Goal: Task Accomplishment & Management: Complete application form

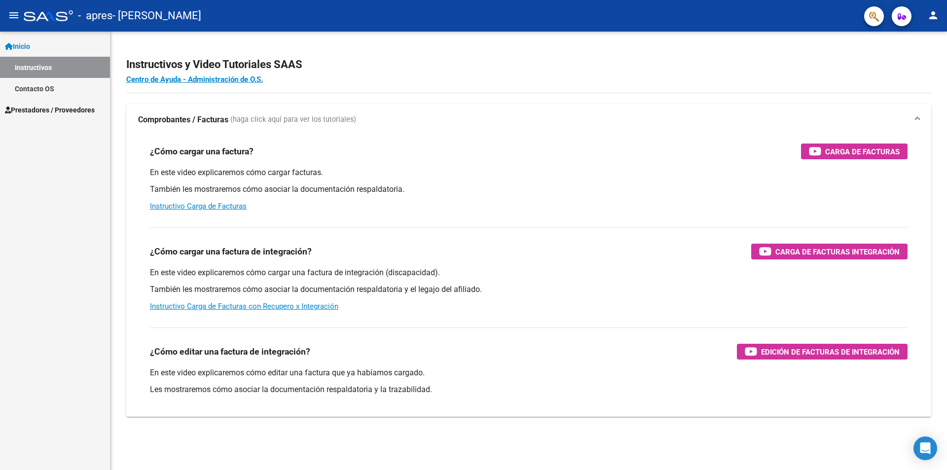
click at [67, 108] on span "Prestadores / Proveedores" at bounding box center [50, 110] width 90 height 11
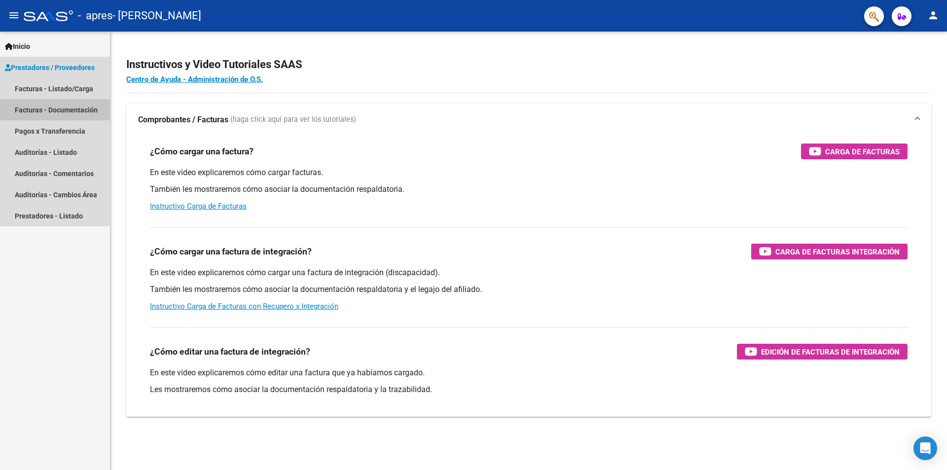
click at [63, 106] on link "Facturas - Documentación" at bounding box center [55, 109] width 110 height 21
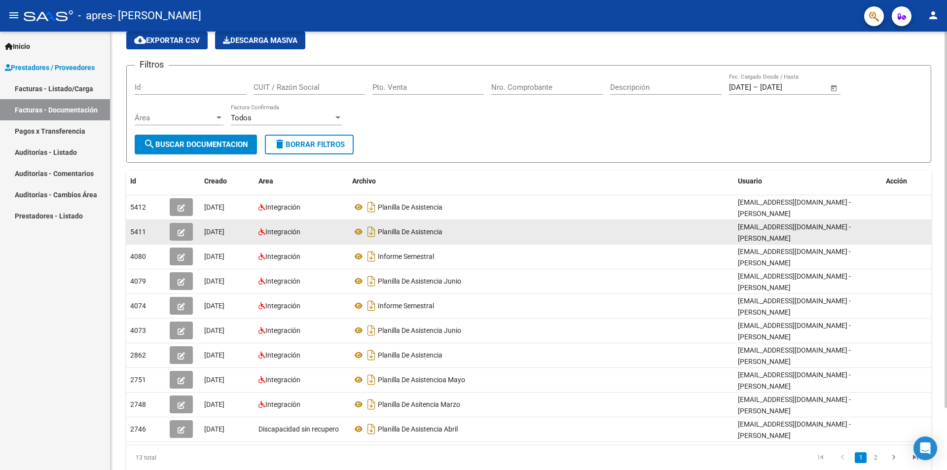
scroll to position [72, 0]
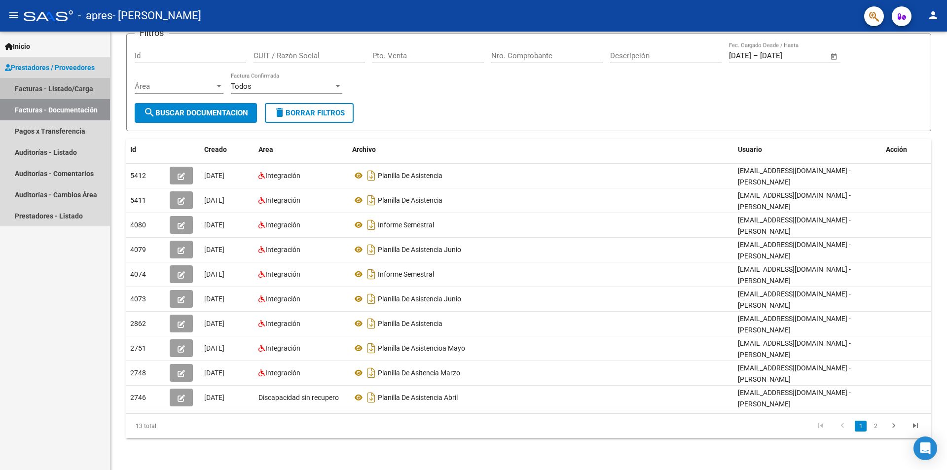
click at [67, 90] on link "Facturas - Listado/Carga" at bounding box center [55, 88] width 110 height 21
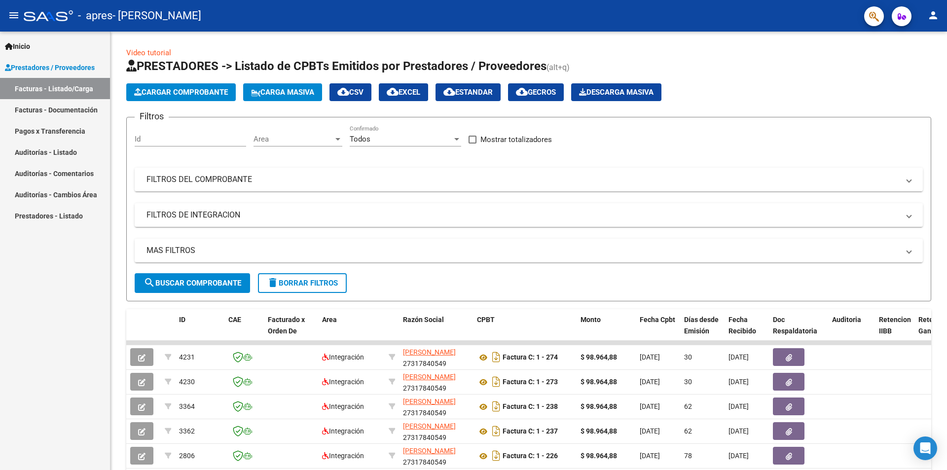
click at [60, 133] on link "Pagos x Transferencia" at bounding box center [55, 130] width 110 height 21
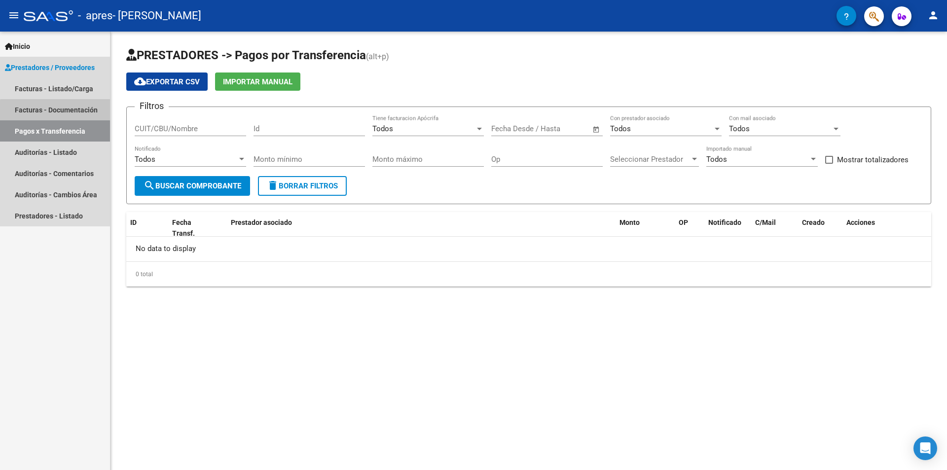
click at [59, 113] on link "Facturas - Documentación" at bounding box center [55, 109] width 110 height 21
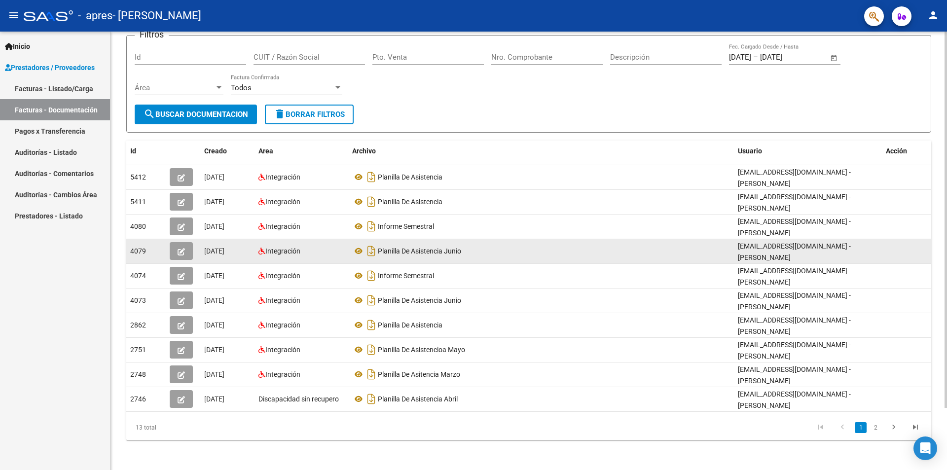
scroll to position [72, 0]
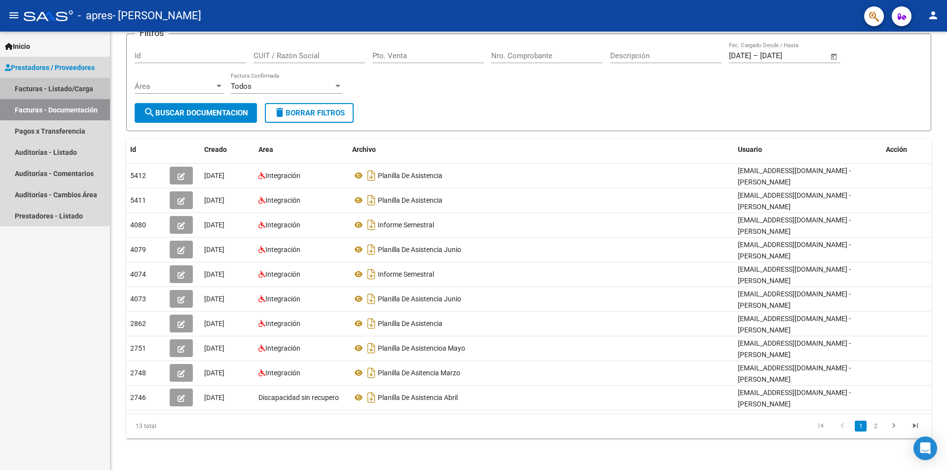
click at [46, 84] on link "Facturas - Listado/Carga" at bounding box center [55, 88] width 110 height 21
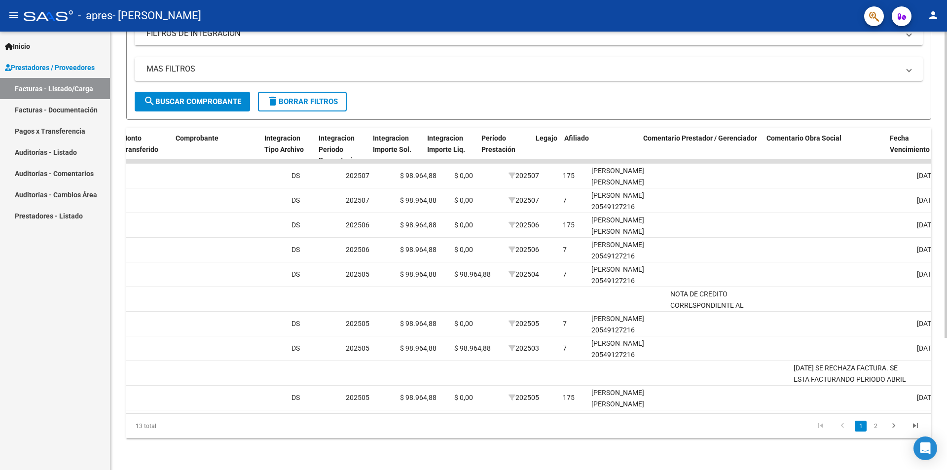
scroll to position [0, 933]
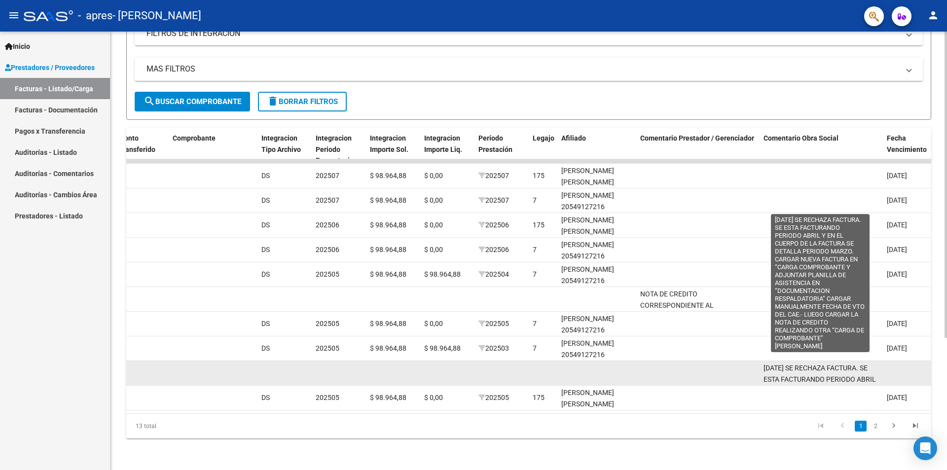
click at [810, 372] on span "[DATE] SE RECHAZA FACTURA. SE ESTA FACTURANDO PERIODO ABRIL Y EN EL CUERPO DE L…" at bounding box center [820, 441] width 114 height 154
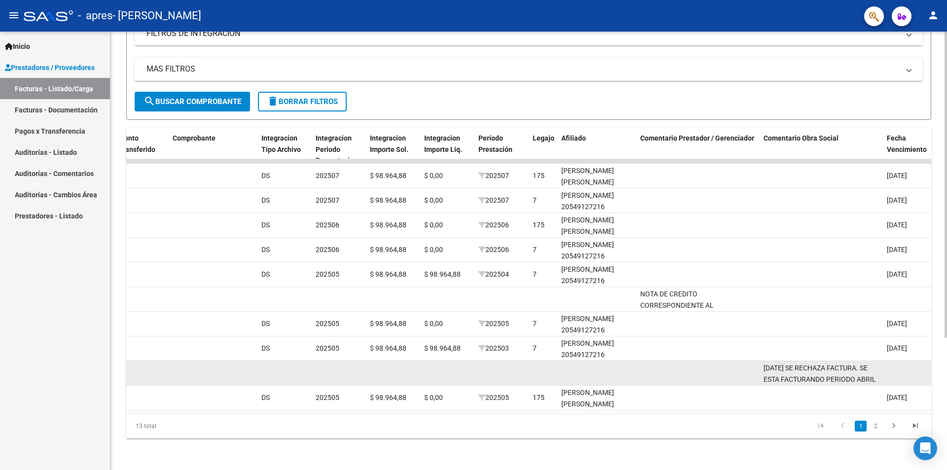
click at [810, 372] on span "[DATE] SE RECHAZA FACTURA. SE ESTA FACTURANDO PERIODO ABRIL Y EN EL CUERPO DE L…" at bounding box center [820, 441] width 114 height 154
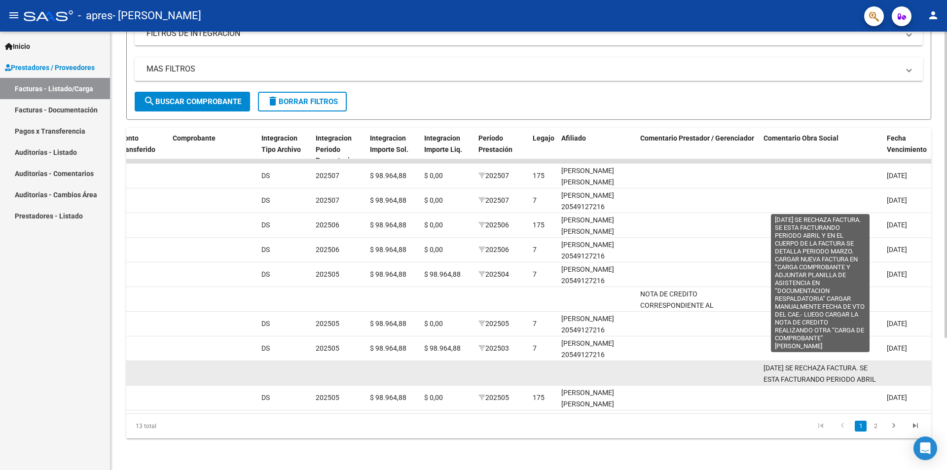
click at [805, 364] on span "[DATE] SE RECHAZA FACTURA. SE ESTA FACTURANDO PERIODO ABRIL Y EN EL CUERPO DE L…" at bounding box center [820, 441] width 114 height 154
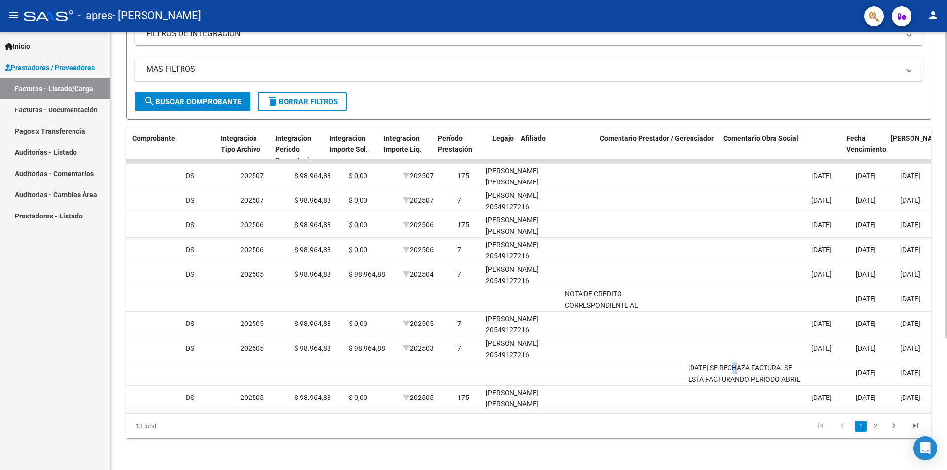
scroll to position [0, 968]
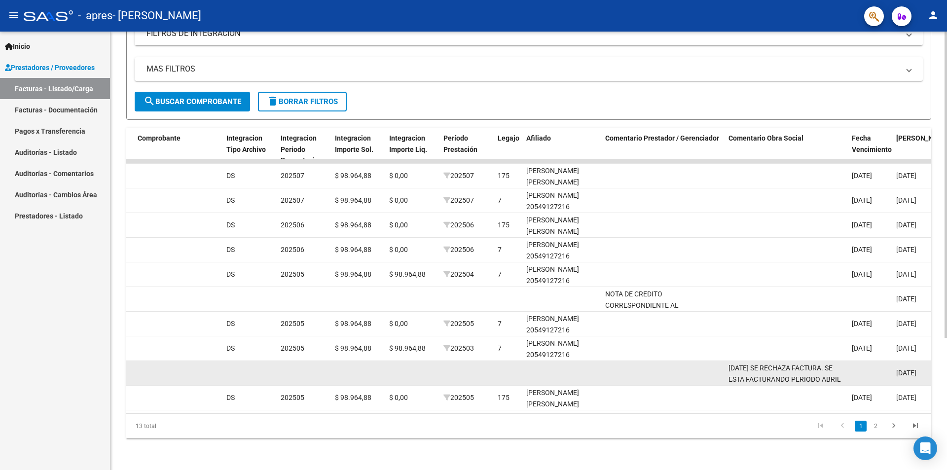
click at [672, 365] on datatable-body-cell at bounding box center [662, 373] width 123 height 24
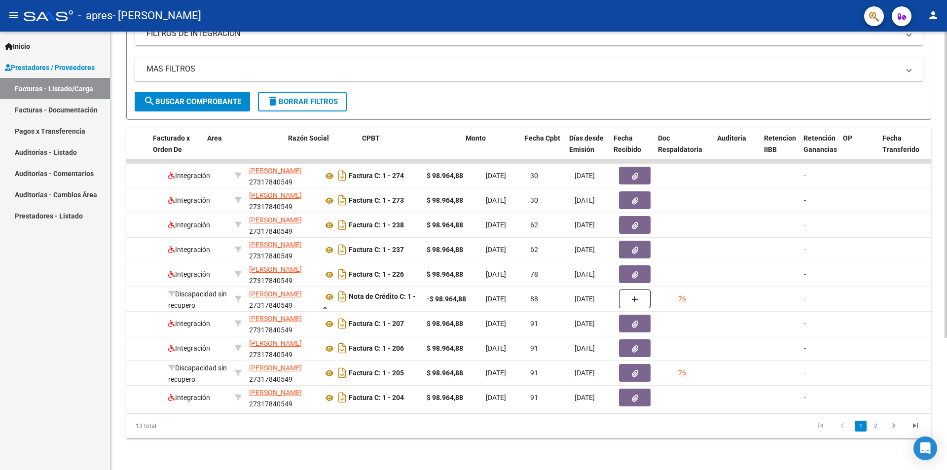
scroll to position [0, 106]
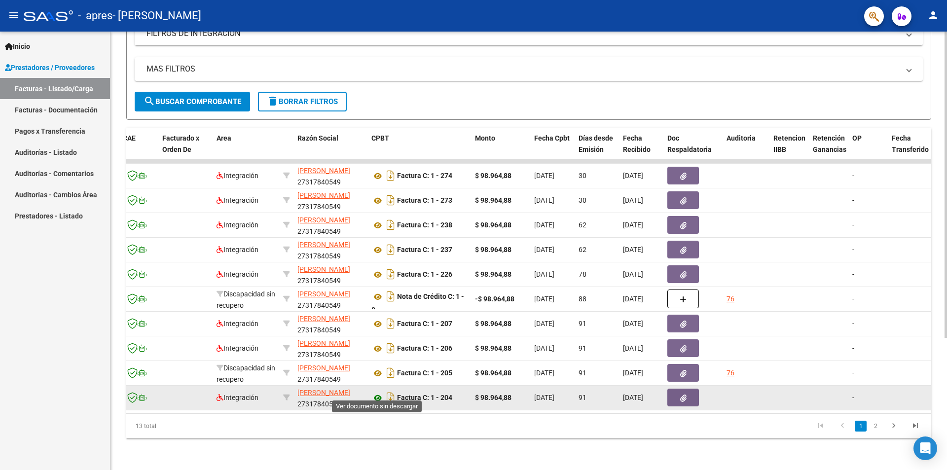
click at [378, 392] on icon at bounding box center [377, 398] width 13 height 12
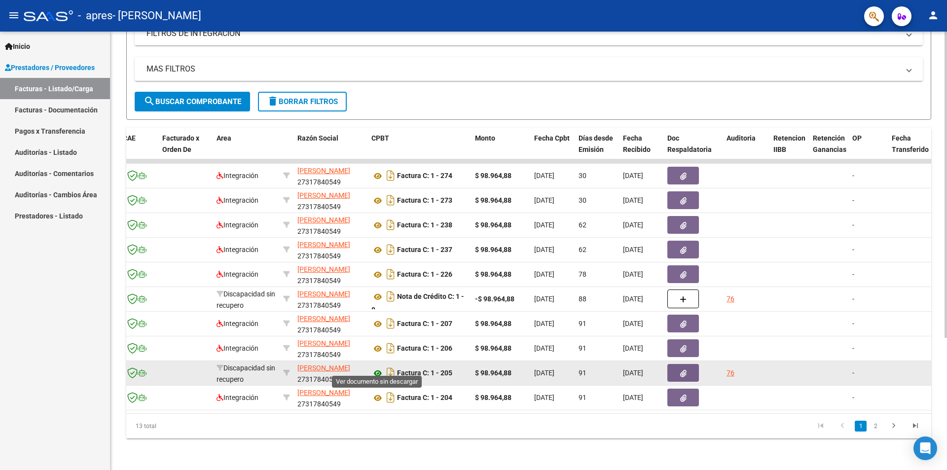
click at [377, 367] on icon at bounding box center [377, 373] width 13 height 12
click at [378, 367] on icon at bounding box center [377, 373] width 13 height 12
click at [732, 367] on div "76" at bounding box center [730, 372] width 8 height 11
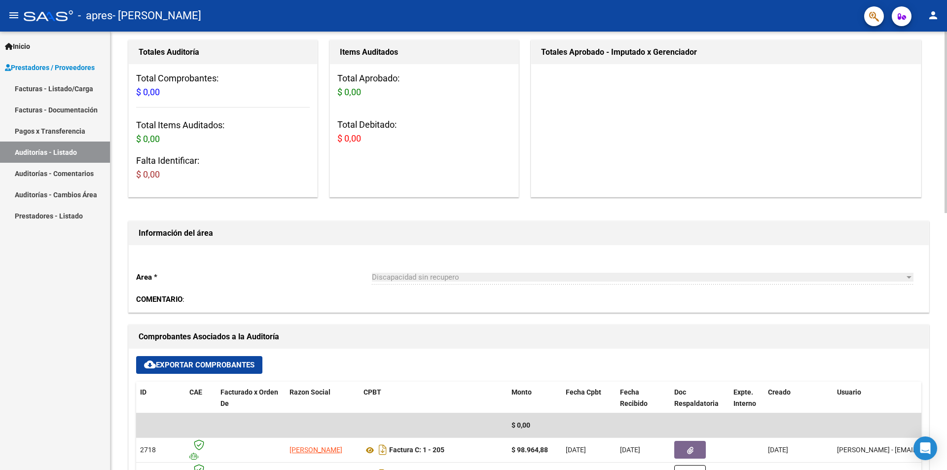
scroll to position [148, 0]
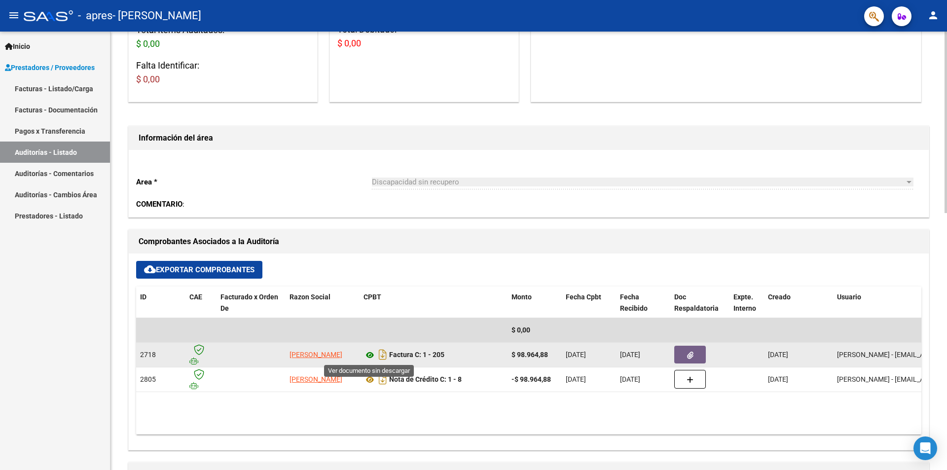
click at [369, 355] on icon at bounding box center [369, 355] width 13 height 12
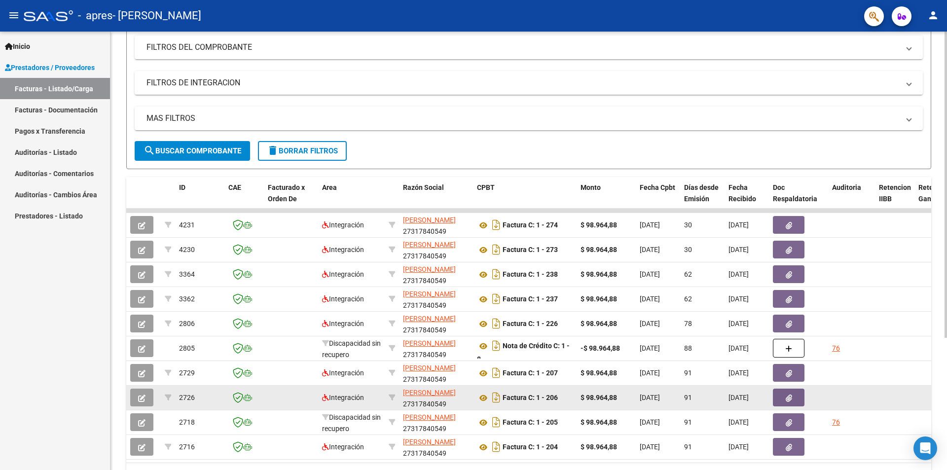
scroll to position [189, 0]
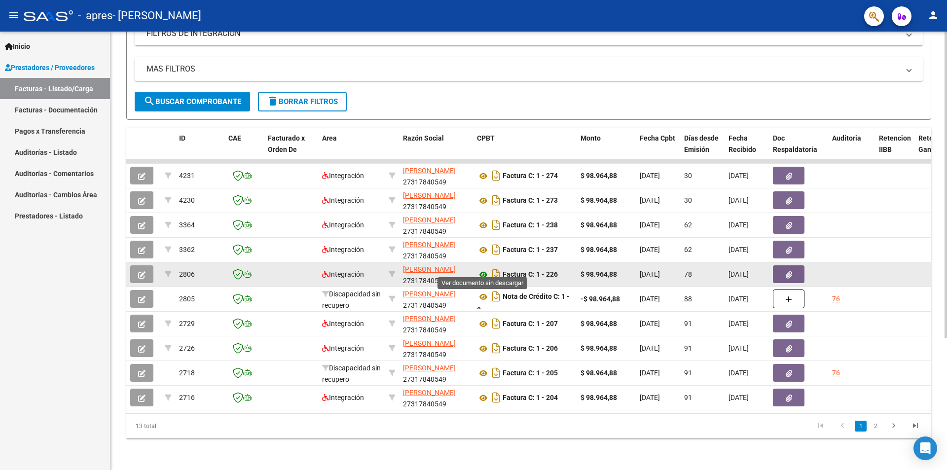
click at [481, 269] on icon at bounding box center [483, 275] width 13 height 12
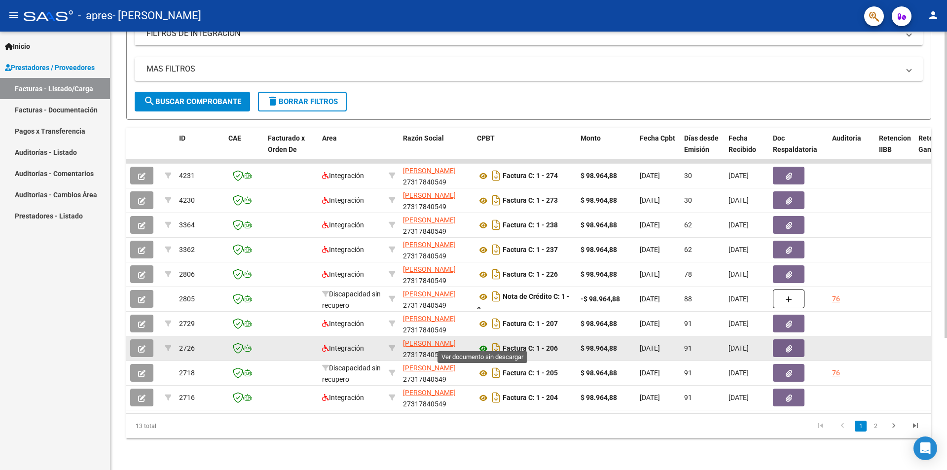
click at [482, 343] on icon at bounding box center [483, 349] width 13 height 12
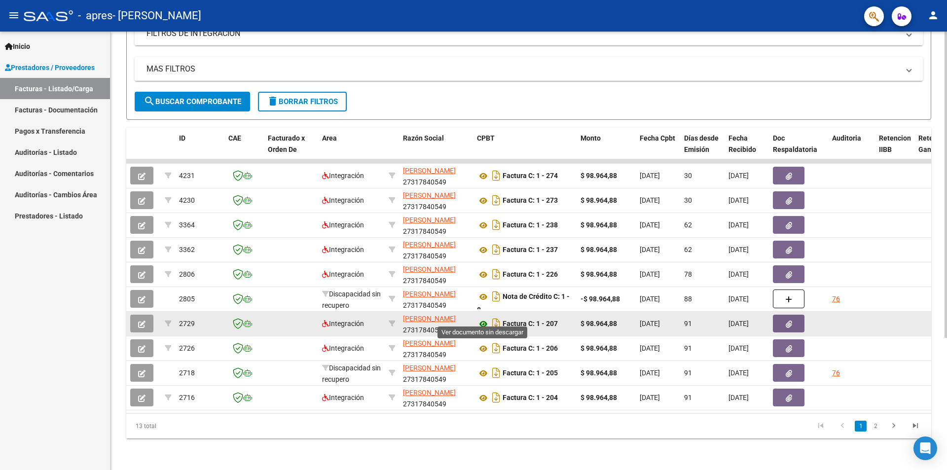
click at [484, 318] on icon at bounding box center [483, 324] width 13 height 12
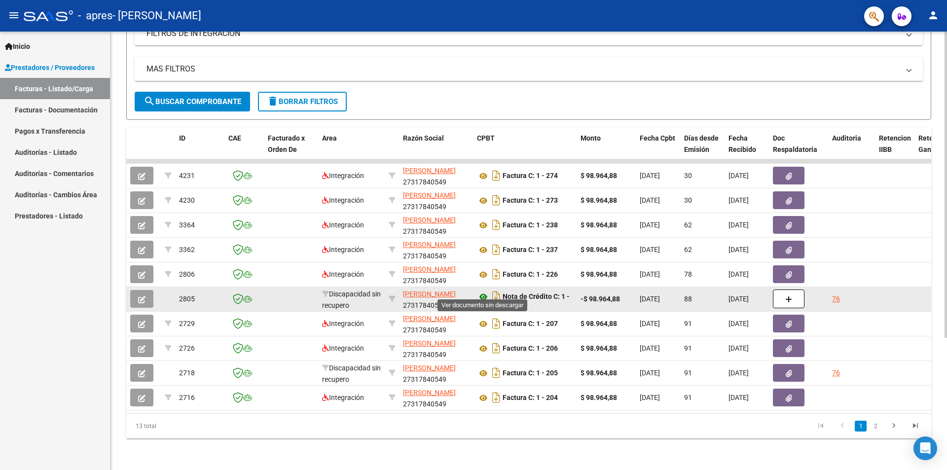
click at [481, 291] on icon at bounding box center [483, 297] width 13 height 12
click at [484, 291] on icon at bounding box center [483, 297] width 13 height 12
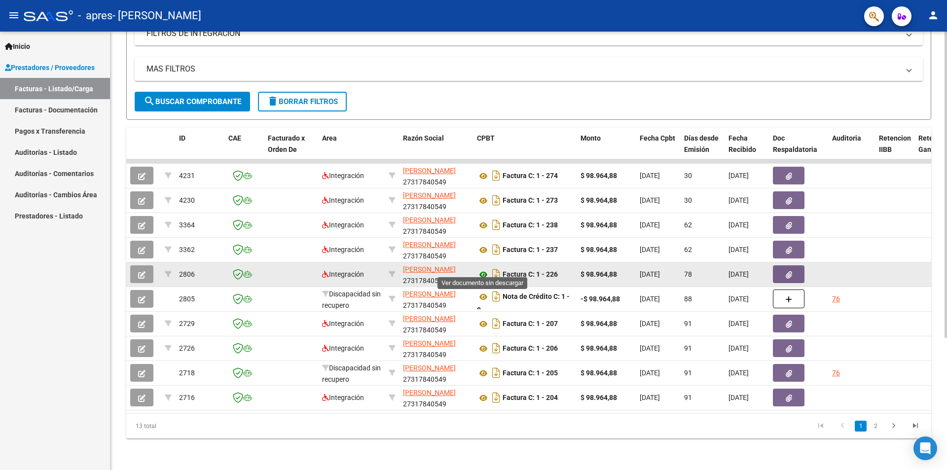
click at [483, 269] on icon at bounding box center [483, 275] width 13 height 12
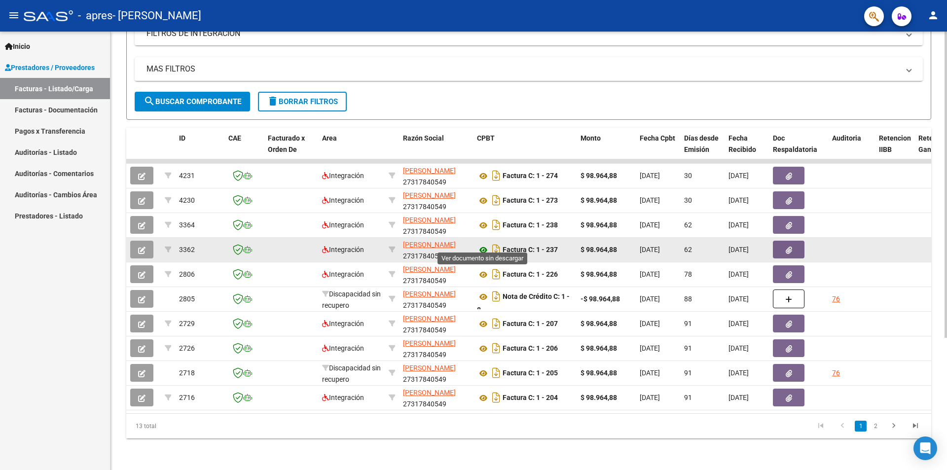
click at [484, 244] on icon at bounding box center [483, 250] width 13 height 12
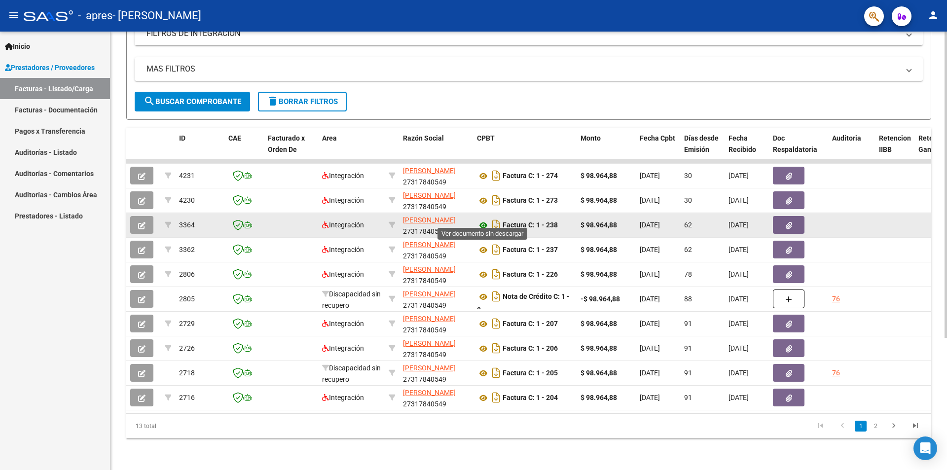
click at [482, 219] on icon at bounding box center [483, 225] width 13 height 12
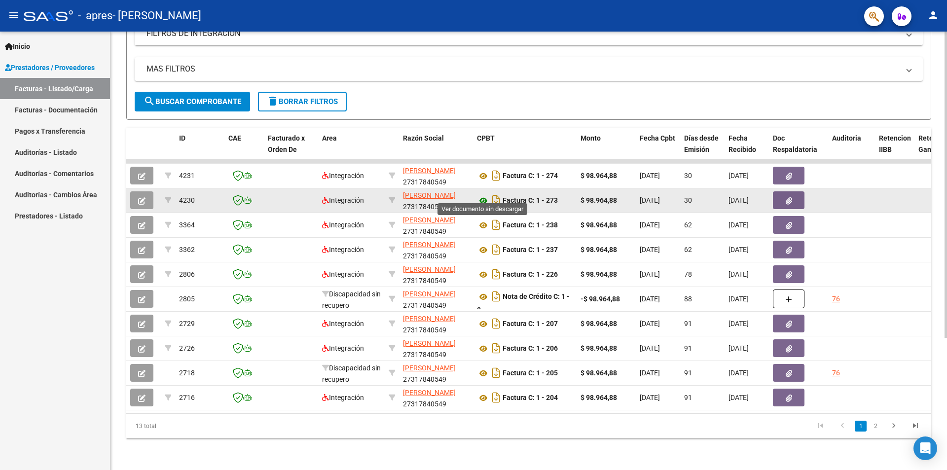
click at [485, 195] on icon at bounding box center [483, 201] width 13 height 12
click at [482, 195] on icon at bounding box center [483, 201] width 13 height 12
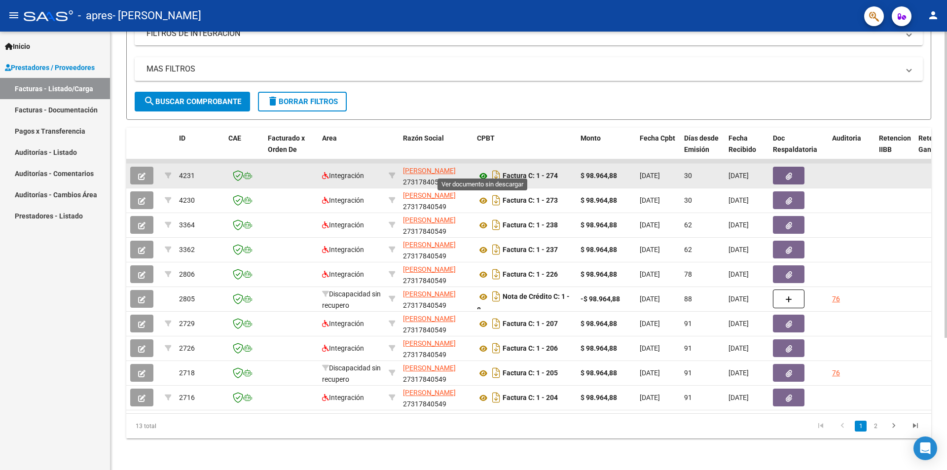
click at [483, 170] on icon at bounding box center [483, 176] width 13 height 12
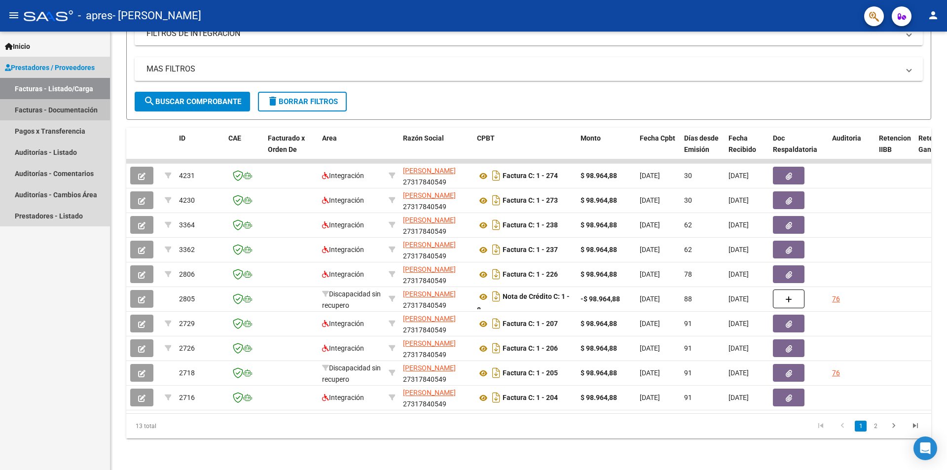
click at [77, 109] on link "Facturas - Documentación" at bounding box center [55, 109] width 110 height 21
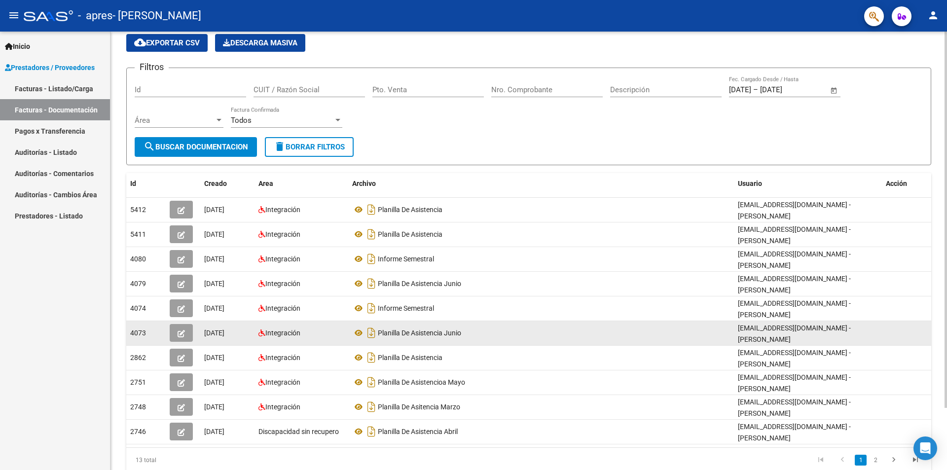
scroll to position [72, 0]
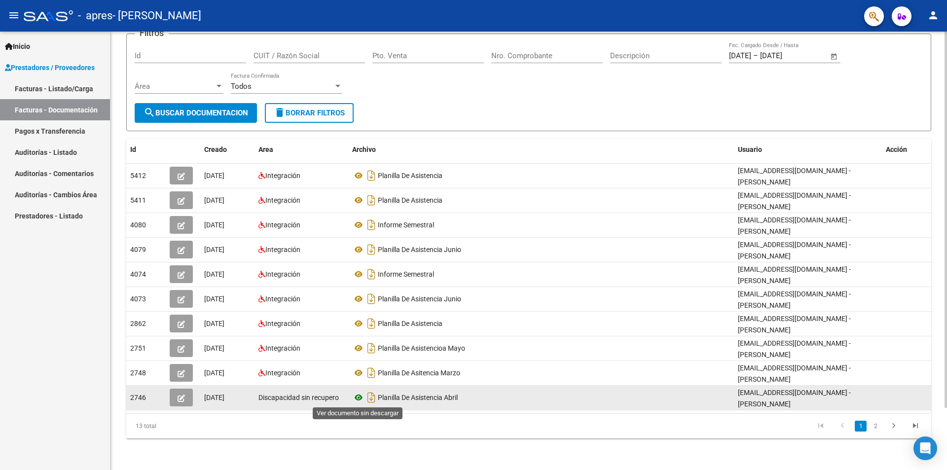
click at [358, 398] on icon at bounding box center [358, 398] width 13 height 12
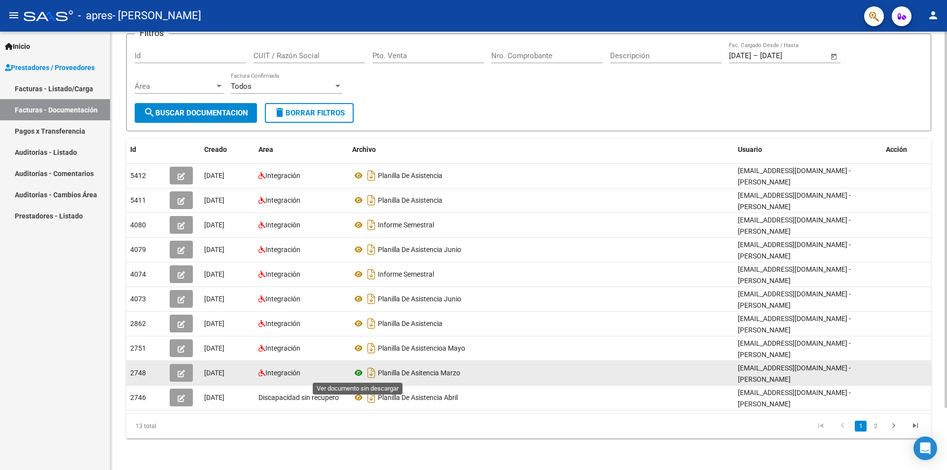
click at [357, 371] on icon at bounding box center [358, 373] width 13 height 12
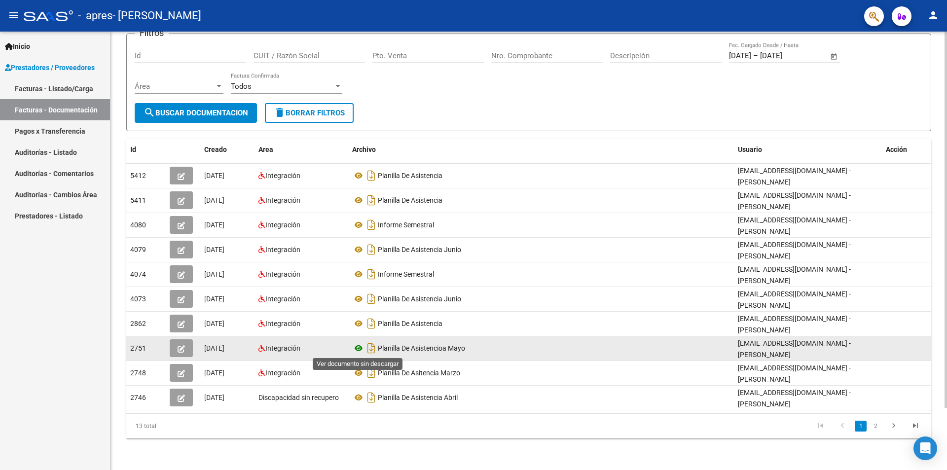
click at [359, 346] on icon at bounding box center [358, 348] width 13 height 12
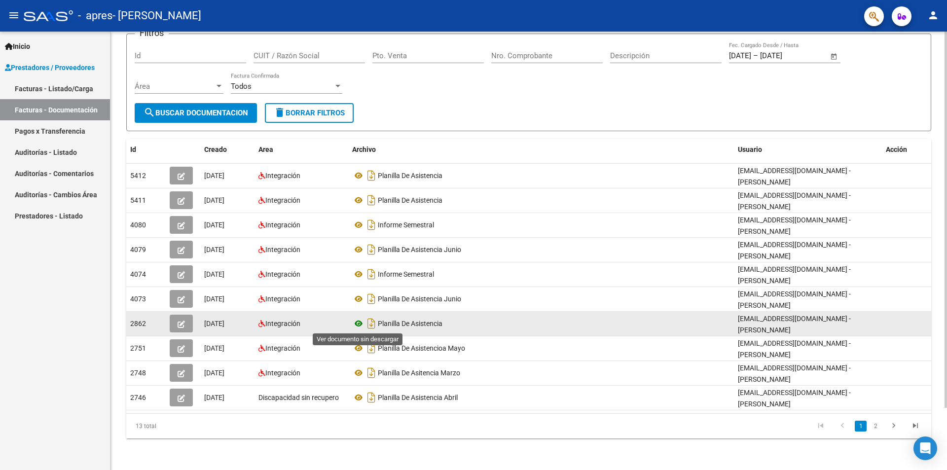
click at [359, 322] on icon at bounding box center [358, 324] width 13 height 12
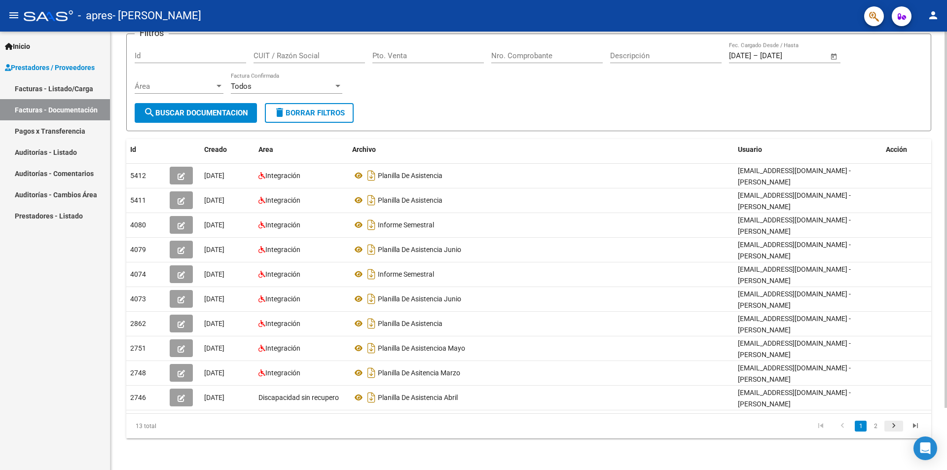
click at [892, 427] on icon "go to next page" at bounding box center [893, 427] width 13 height 12
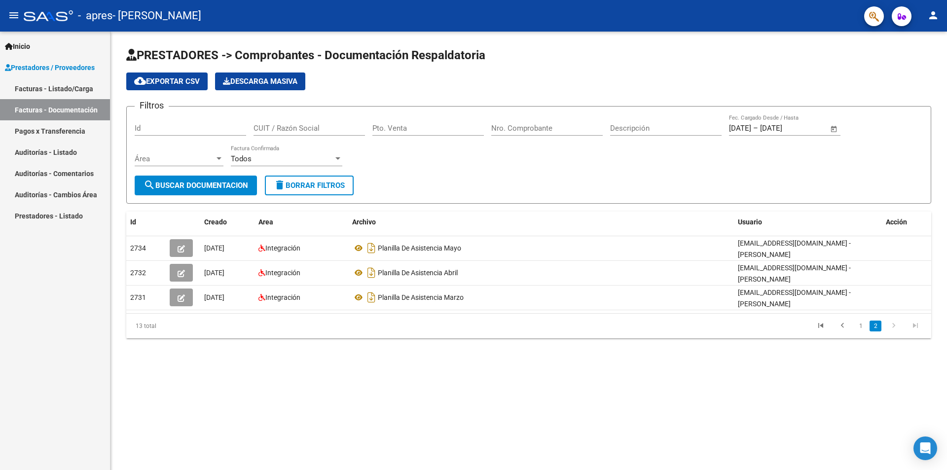
scroll to position [0, 0]
click at [840, 324] on icon "go to previous page" at bounding box center [842, 327] width 13 height 12
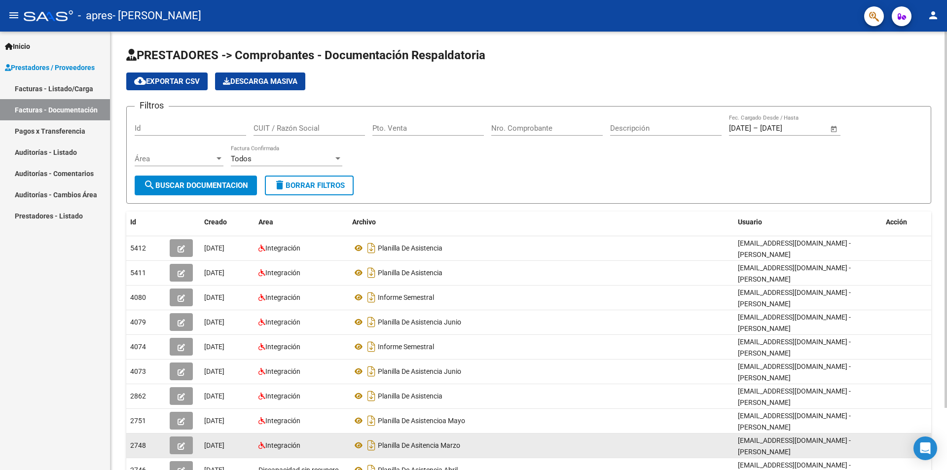
scroll to position [72, 0]
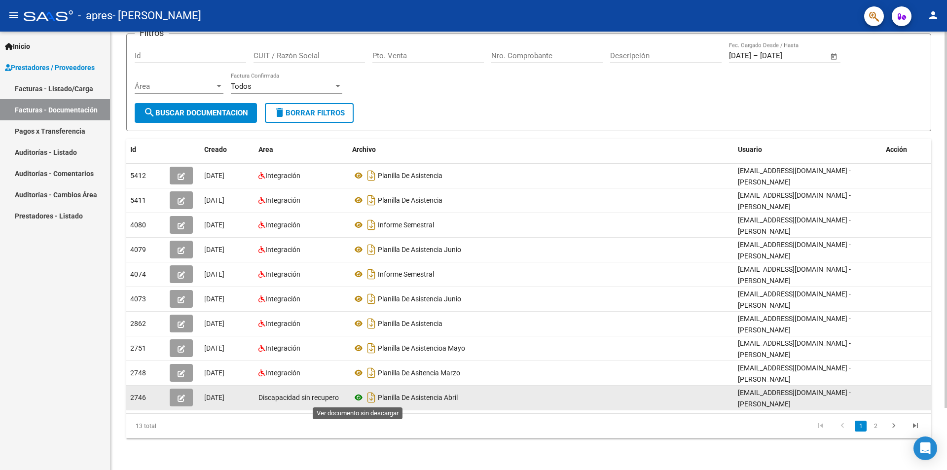
click at [358, 397] on icon at bounding box center [358, 398] width 13 height 12
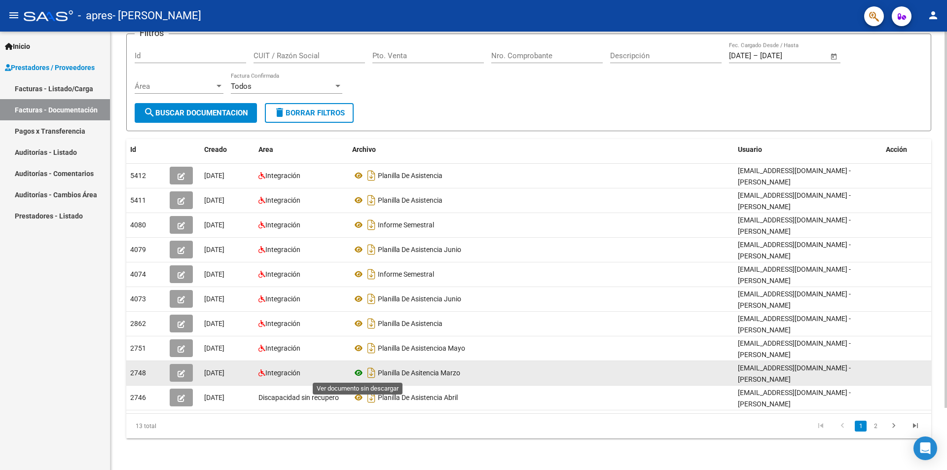
click at [358, 373] on icon at bounding box center [358, 373] width 13 height 12
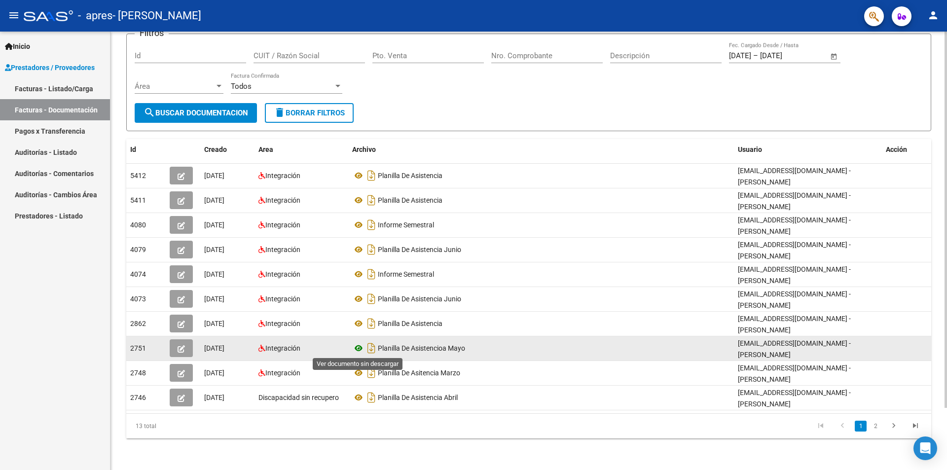
click at [357, 346] on icon at bounding box center [358, 348] width 13 height 12
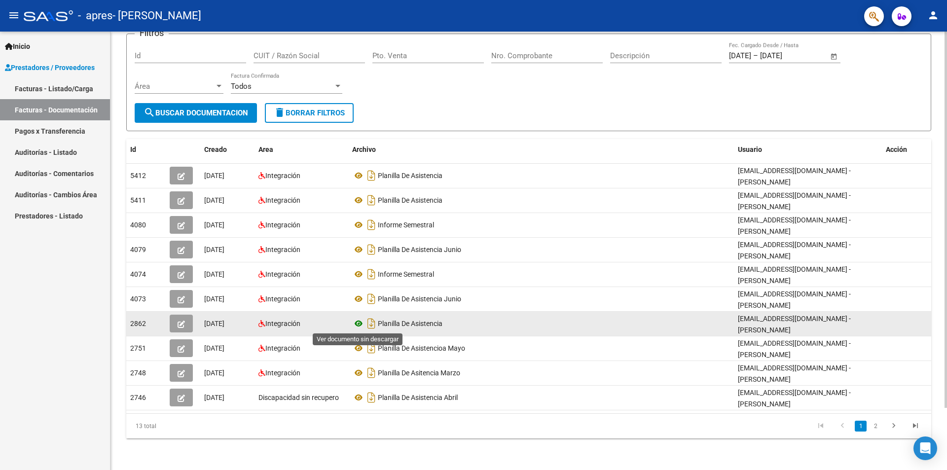
click at [358, 322] on icon at bounding box center [358, 324] width 13 height 12
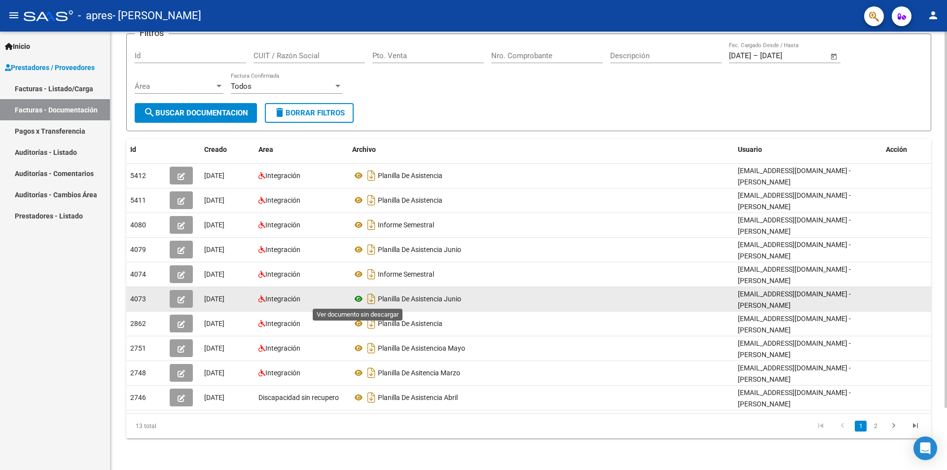
click at [358, 298] on icon at bounding box center [358, 299] width 13 height 12
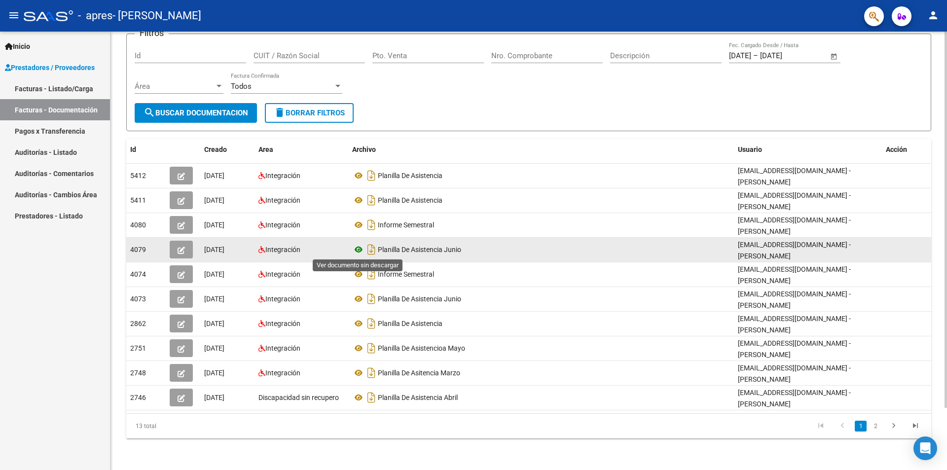
click at [359, 249] on icon at bounding box center [358, 250] width 13 height 12
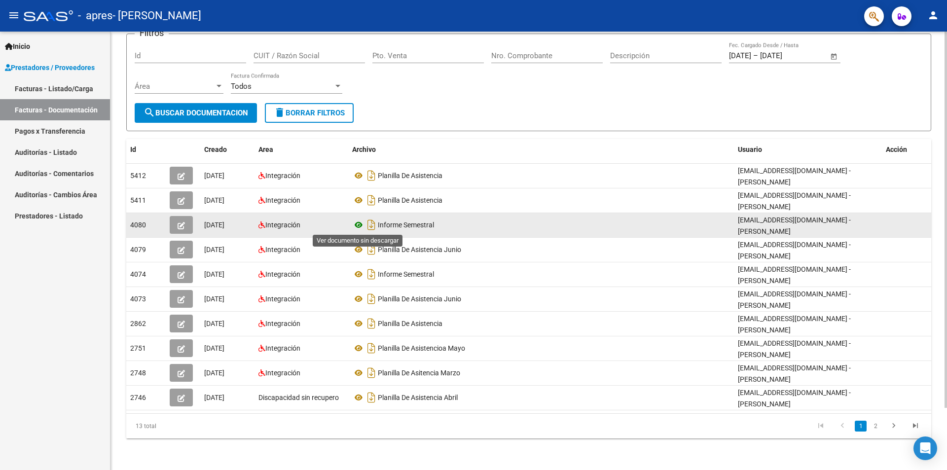
click at [359, 224] on icon at bounding box center [358, 225] width 13 height 12
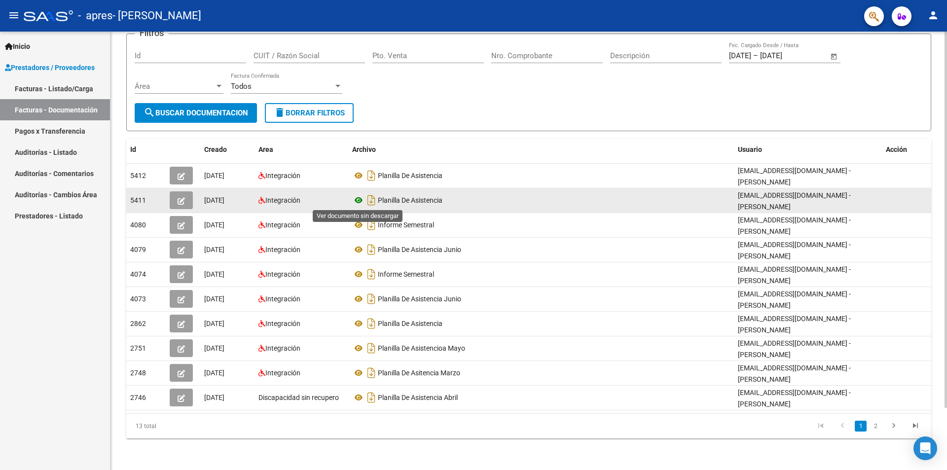
click at [358, 198] on icon at bounding box center [358, 200] width 13 height 12
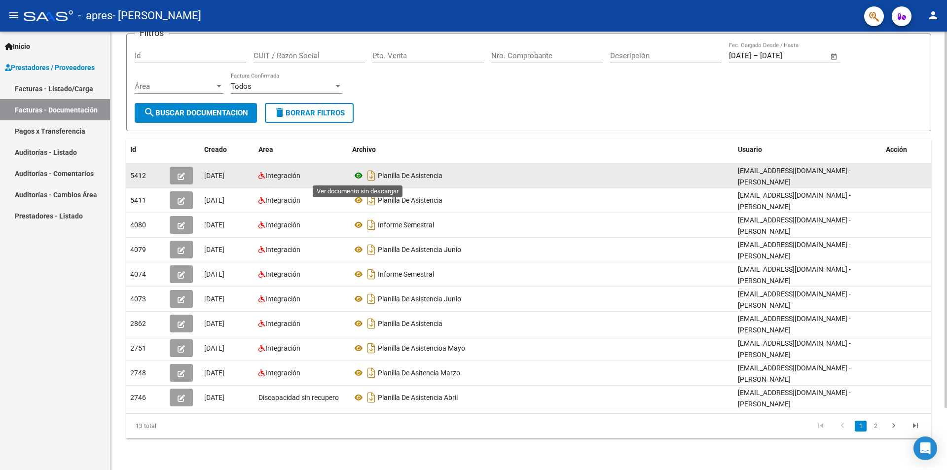
click at [358, 174] on icon at bounding box center [358, 176] width 13 height 12
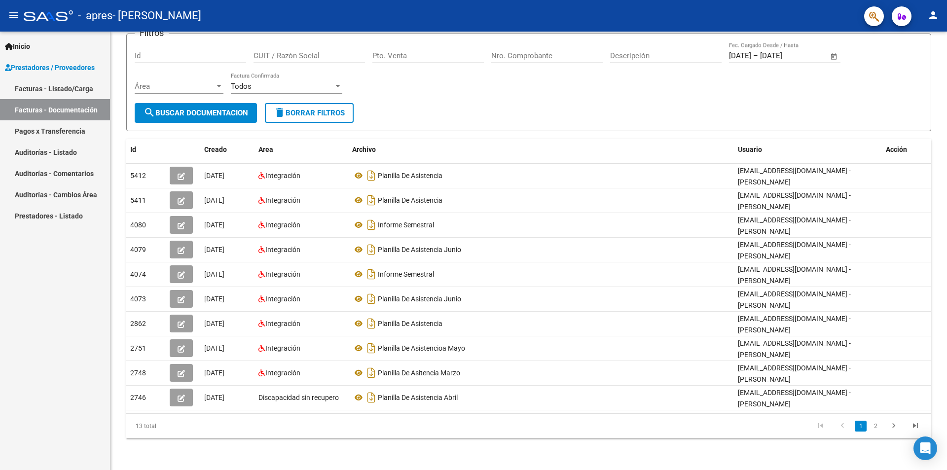
click at [75, 175] on link "Auditorías - Comentarios" at bounding box center [55, 173] width 110 height 21
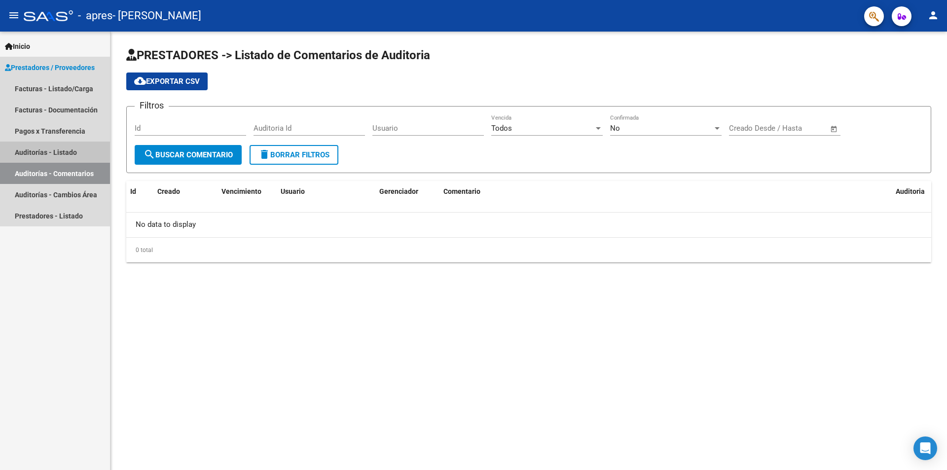
click at [75, 154] on link "Auditorías - Listado" at bounding box center [55, 152] width 110 height 21
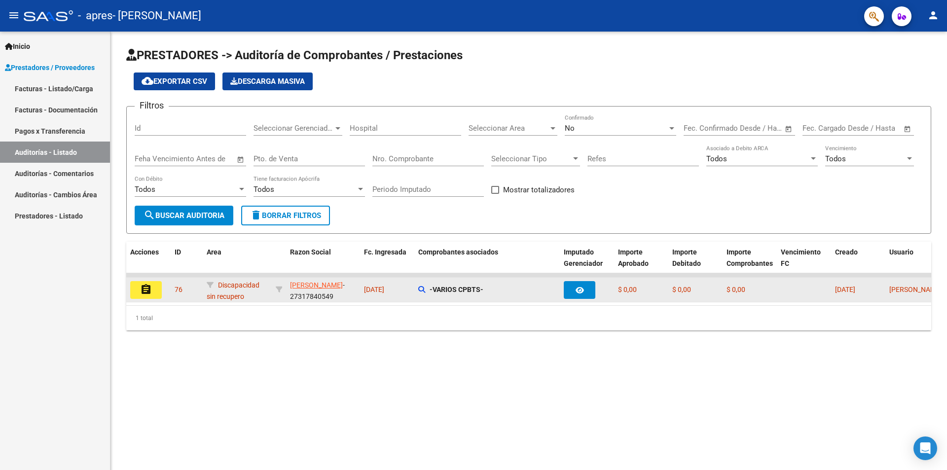
click at [467, 289] on strong "-VARIOS CPBTS-" at bounding box center [457, 290] width 54 height 8
click at [237, 289] on span "Discapacidad sin recupero" at bounding box center [233, 290] width 53 height 19
click at [420, 288] on icon at bounding box center [421, 289] width 7 height 7
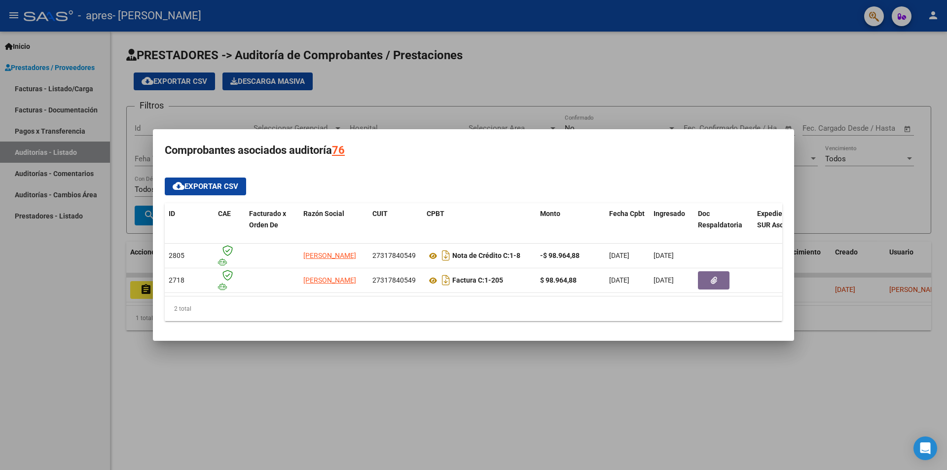
click at [545, 103] on div at bounding box center [473, 235] width 947 height 470
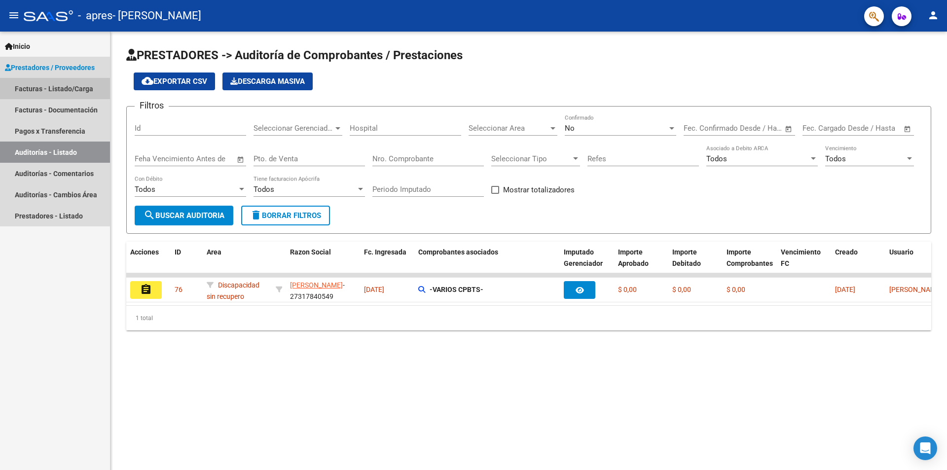
click at [63, 87] on link "Facturas - Listado/Carga" at bounding box center [55, 88] width 110 height 21
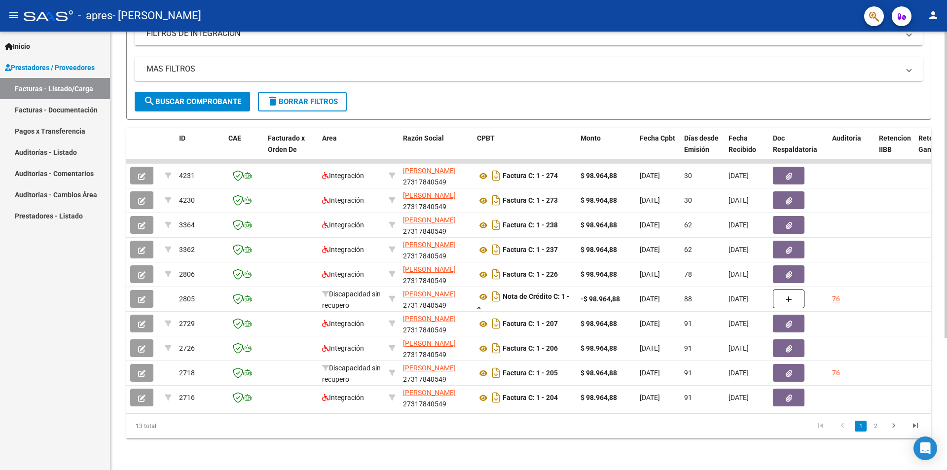
scroll to position [189, 0]
click at [64, 69] on span "Prestadores / Proveedores" at bounding box center [50, 67] width 90 height 11
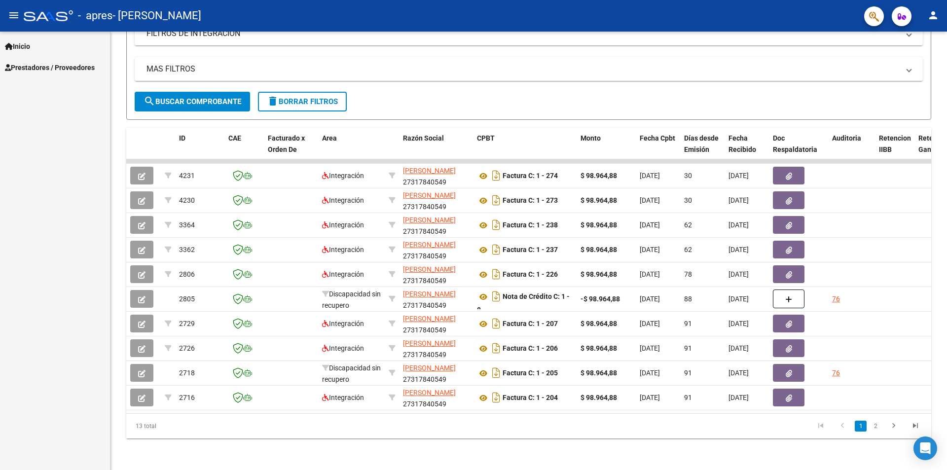
click at [75, 66] on span "Prestadores / Proveedores" at bounding box center [50, 67] width 90 height 11
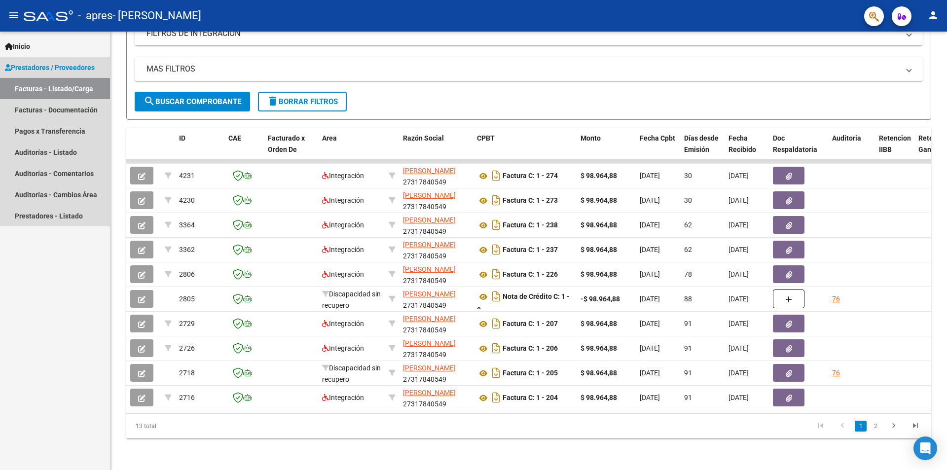
click at [65, 86] on link "Facturas - Listado/Carga" at bounding box center [55, 88] width 110 height 21
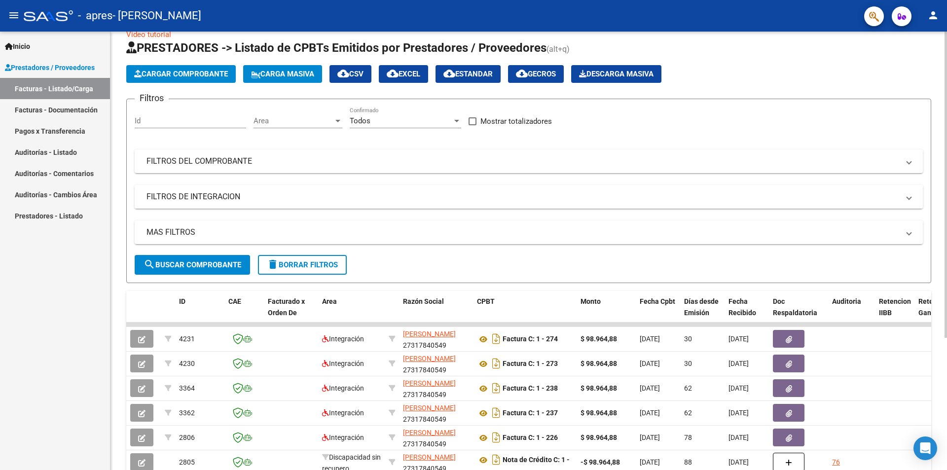
scroll to position [0, 0]
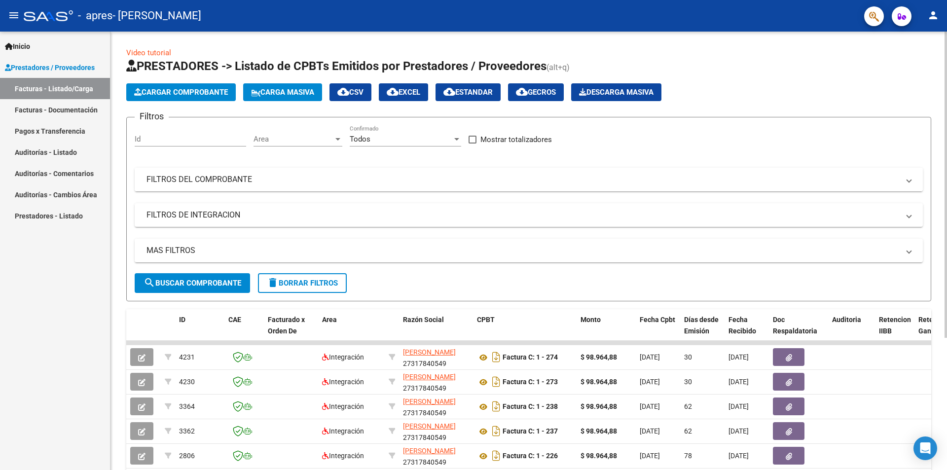
click at [276, 178] on mat-panel-title "FILTROS DEL COMPROBANTE" at bounding box center [522, 179] width 753 height 11
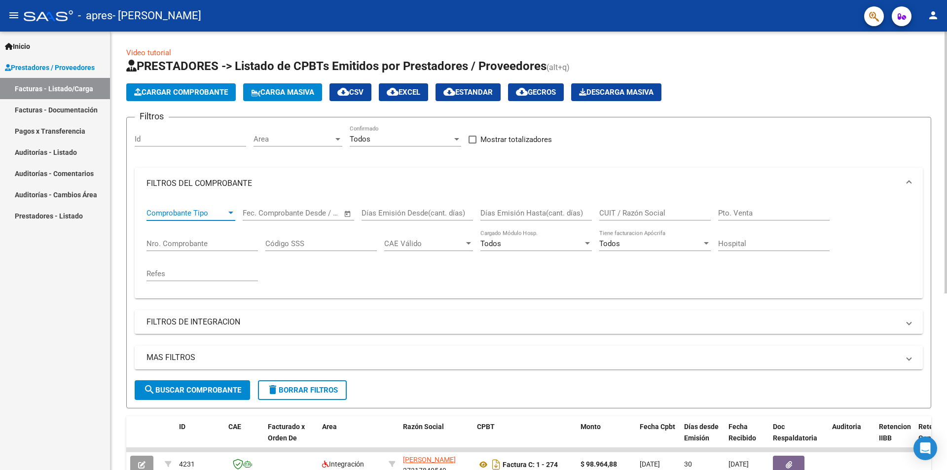
click at [215, 212] on span "Comprobante Tipo" at bounding box center [186, 213] width 80 height 9
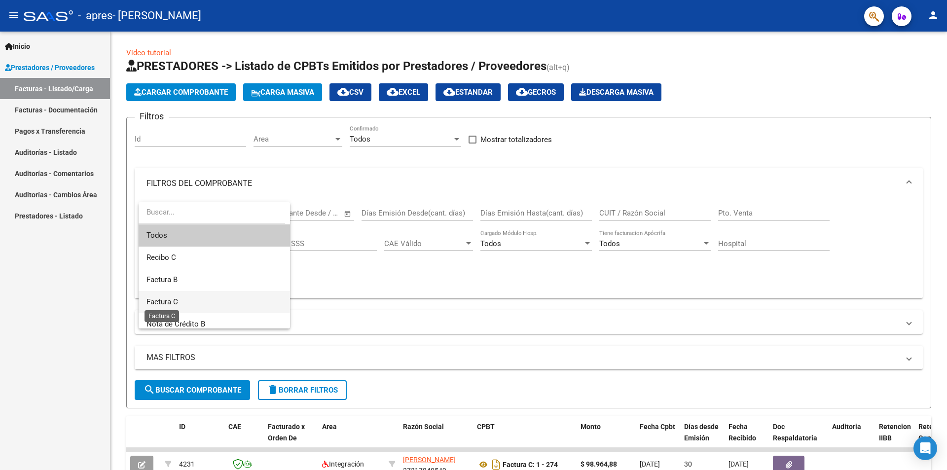
click at [176, 299] on span "Factura C" at bounding box center [162, 301] width 32 height 9
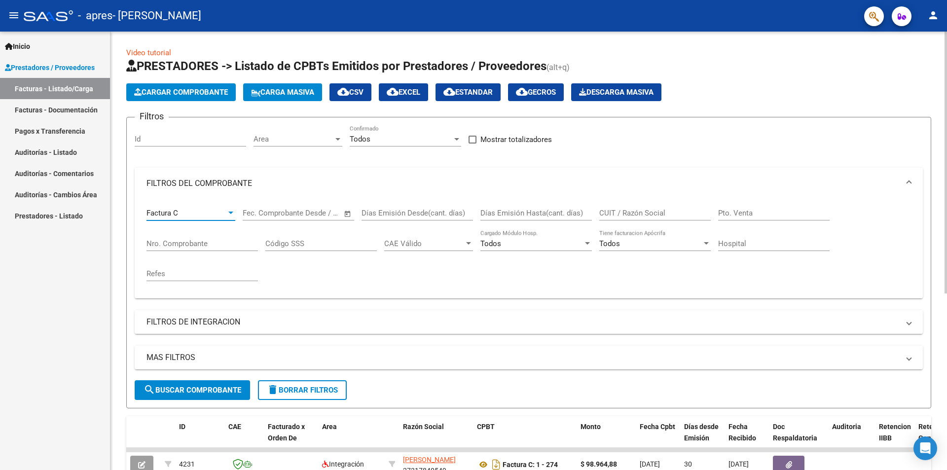
click at [217, 246] on input "Nro. Comprobante" at bounding box center [201, 243] width 111 height 9
paste input "00000137"
type input "00000137"
click at [291, 215] on input "text" at bounding box center [315, 213] width 48 height 9
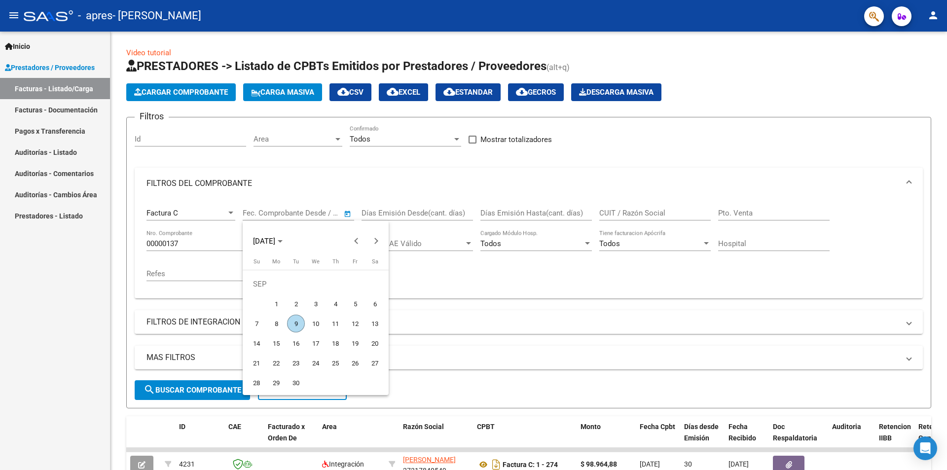
click at [494, 244] on div at bounding box center [473, 235] width 947 height 470
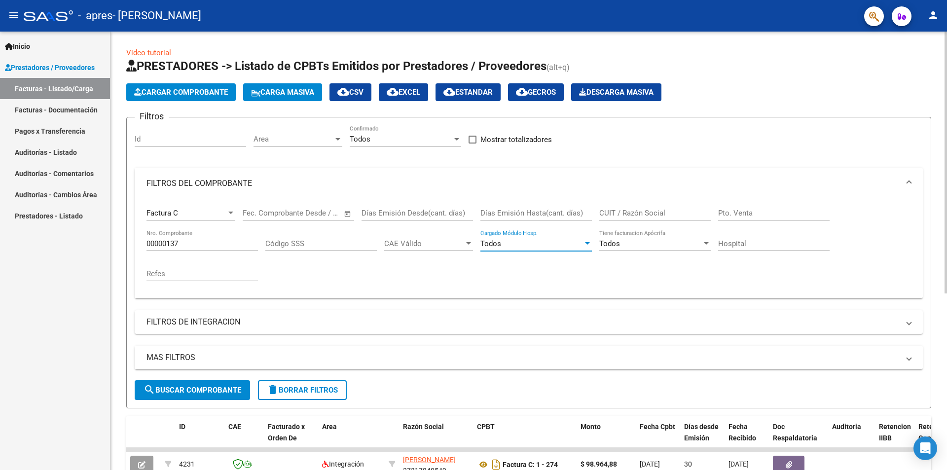
click at [523, 243] on div "Todos" at bounding box center [531, 243] width 103 height 9
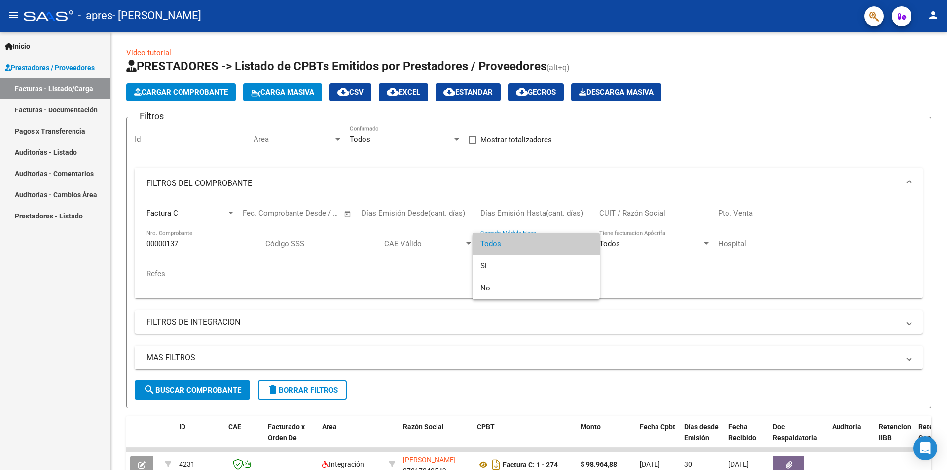
click at [520, 248] on span "Todos" at bounding box center [535, 244] width 111 height 22
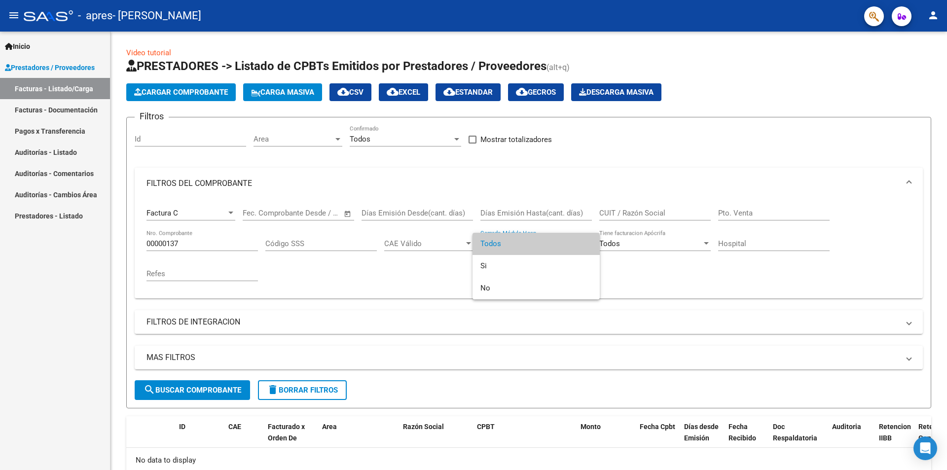
click at [315, 295] on div at bounding box center [473, 235] width 947 height 470
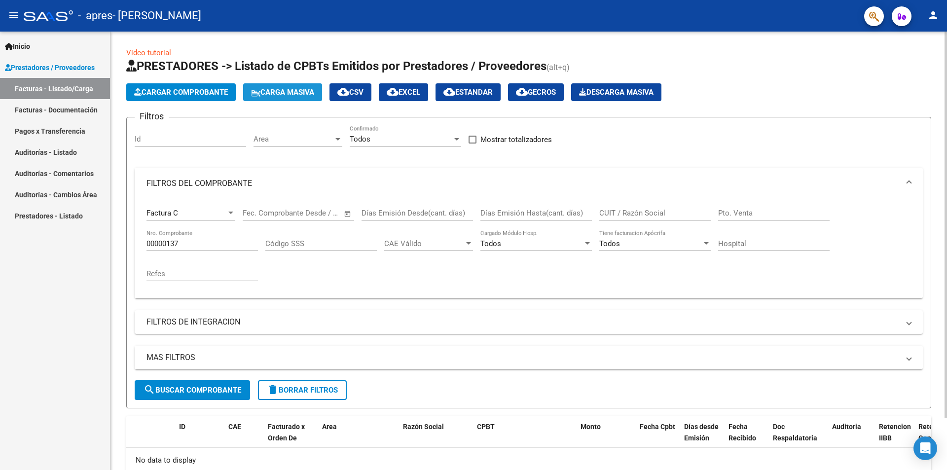
click at [291, 91] on span "Carga Masiva" at bounding box center [282, 92] width 63 height 9
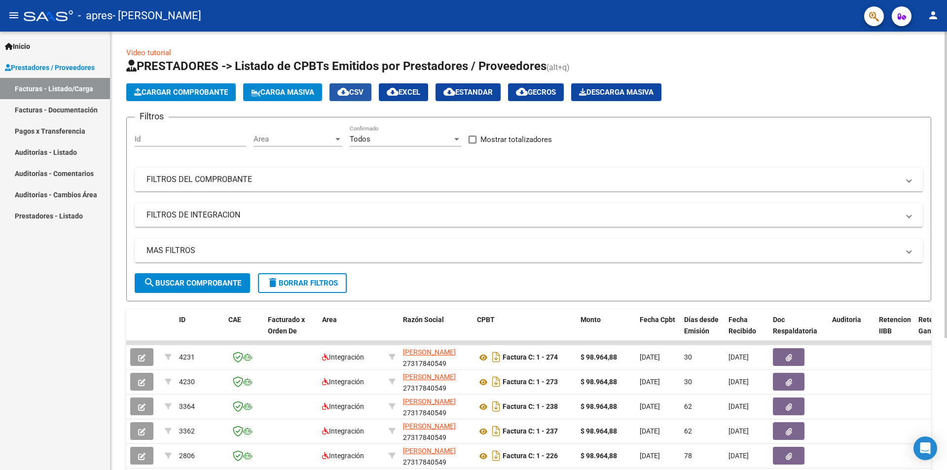
click at [363, 93] on span "cloud_download CSV" at bounding box center [350, 92] width 26 height 9
click at [198, 94] on span "Cargar Comprobante" at bounding box center [181, 92] width 94 height 9
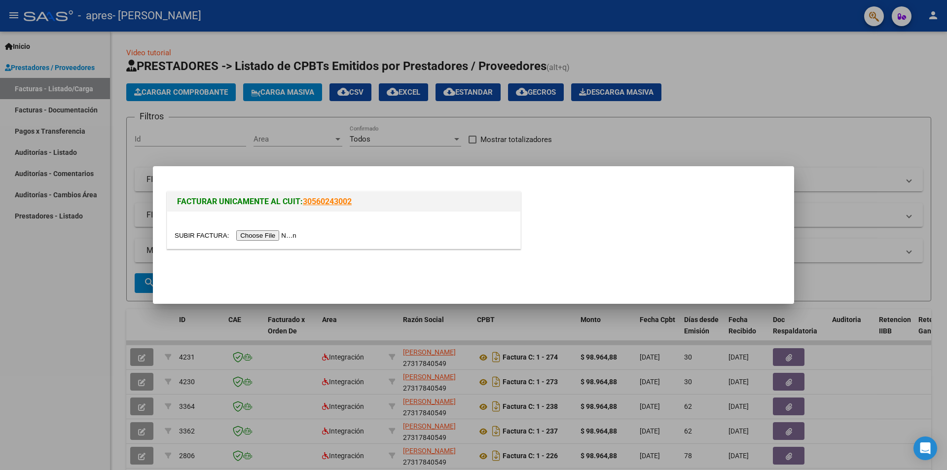
click at [168, 135] on div at bounding box center [473, 235] width 947 height 470
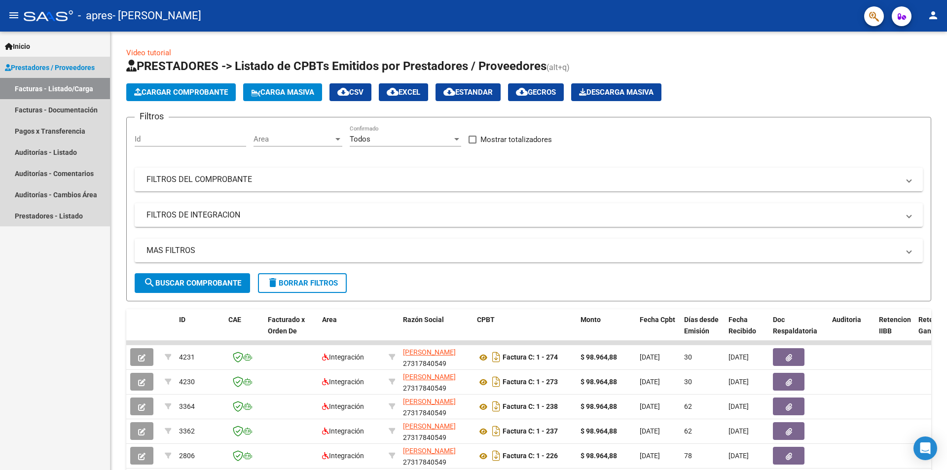
click at [86, 87] on link "Facturas - Listado/Carga" at bounding box center [55, 88] width 110 height 21
click at [85, 85] on link "Facturas - Listado/Carga" at bounding box center [55, 88] width 110 height 21
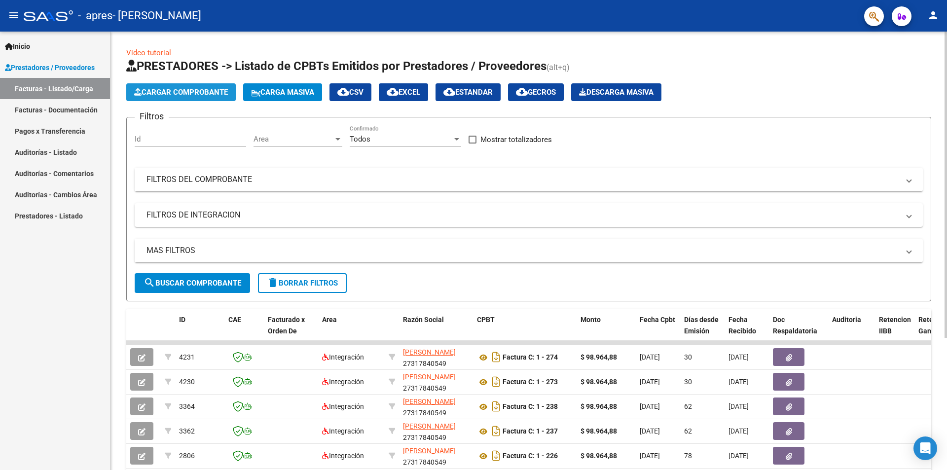
click at [181, 89] on span "Cargar Comprobante" at bounding box center [181, 92] width 94 height 9
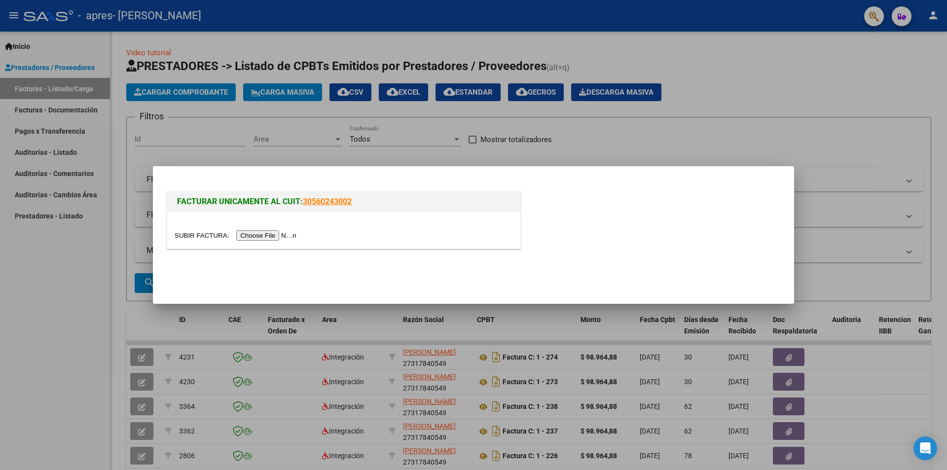
click at [535, 205] on div "FACTURAR UNICAMENTE AL CUIT: 30560243002" at bounding box center [473, 221] width 617 height 65
click at [165, 271] on mat-dialog-actions at bounding box center [473, 272] width 617 height 37
click at [94, 267] on div at bounding box center [473, 235] width 947 height 470
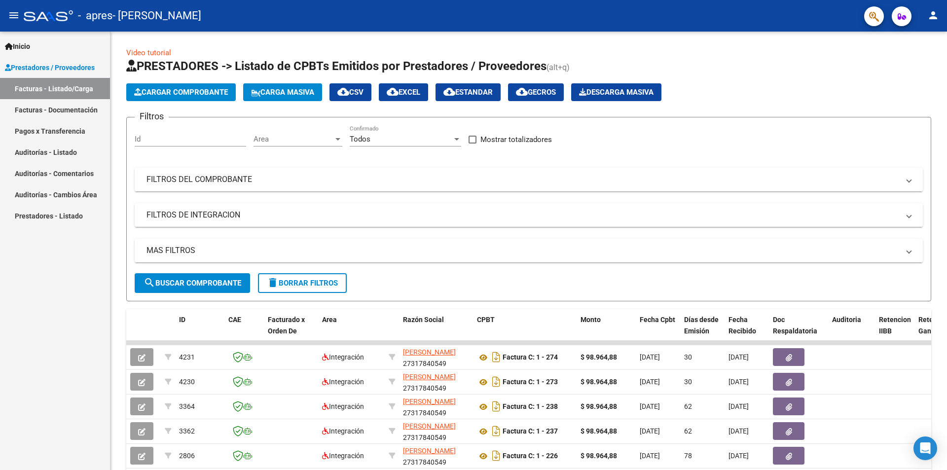
click at [64, 108] on link "Facturas - Documentación" at bounding box center [55, 109] width 110 height 21
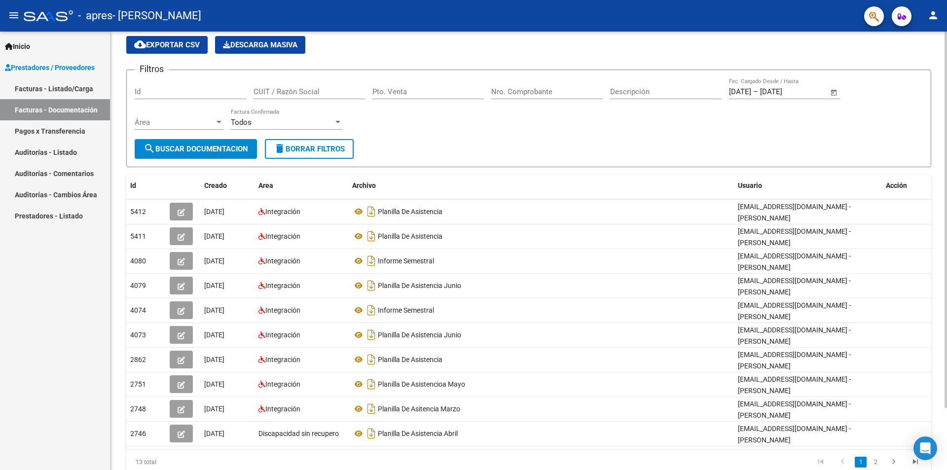
scroll to position [72, 0]
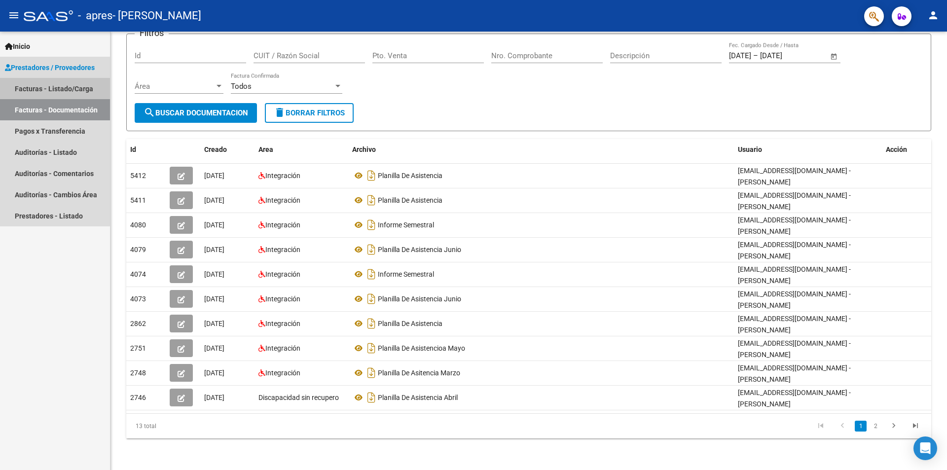
click at [28, 92] on link "Facturas - Listado/Carga" at bounding box center [55, 88] width 110 height 21
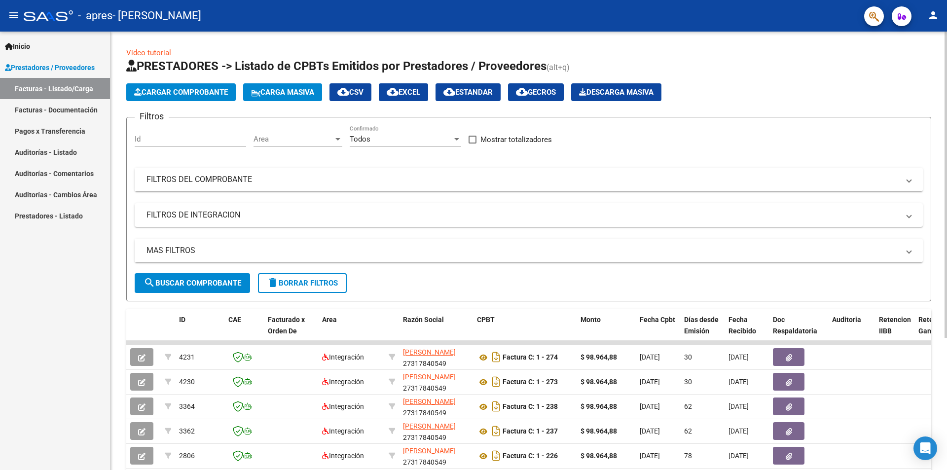
click at [199, 90] on span "Cargar Comprobante" at bounding box center [181, 92] width 94 height 9
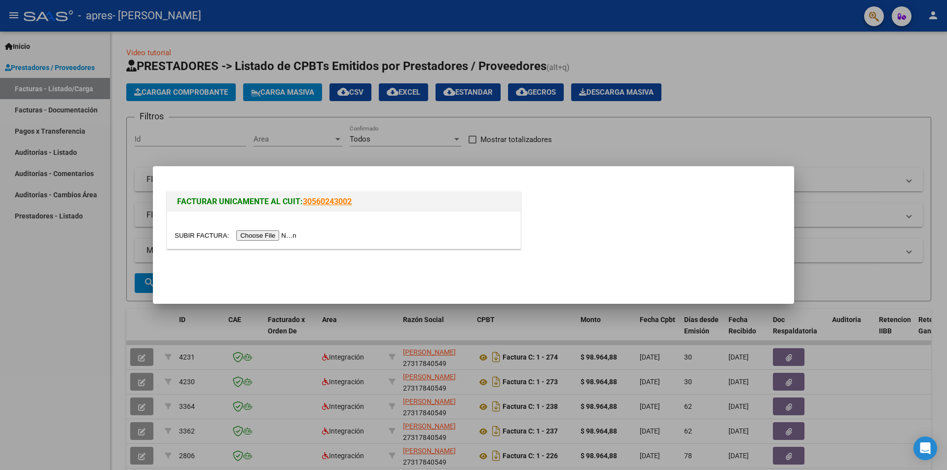
click at [255, 235] on input "file" at bounding box center [237, 235] width 125 height 10
click at [314, 202] on link "30560243002" at bounding box center [327, 201] width 49 height 9
click at [254, 234] on input "file" at bounding box center [237, 235] width 125 height 10
click at [258, 232] on input "file" at bounding box center [237, 235] width 125 height 10
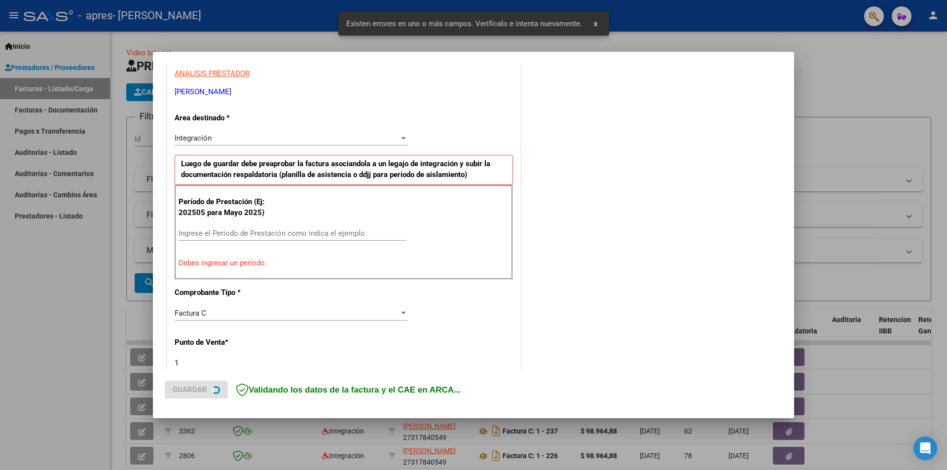
scroll to position [191, 0]
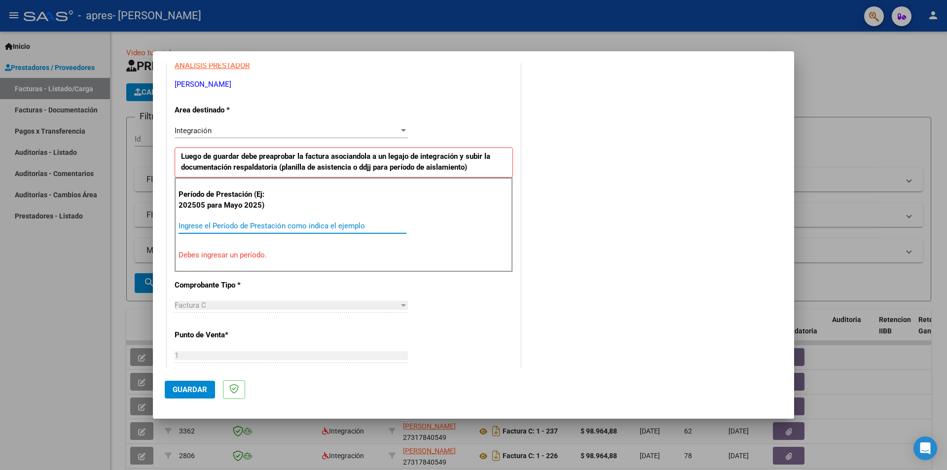
click at [208, 225] on input "Ingrese el Período de Prestación como indica el ejemplo" at bounding box center [293, 225] width 228 height 9
click at [207, 229] on input "Ingrese el Período de Prestación como indica el ejemplo" at bounding box center [293, 225] width 228 height 9
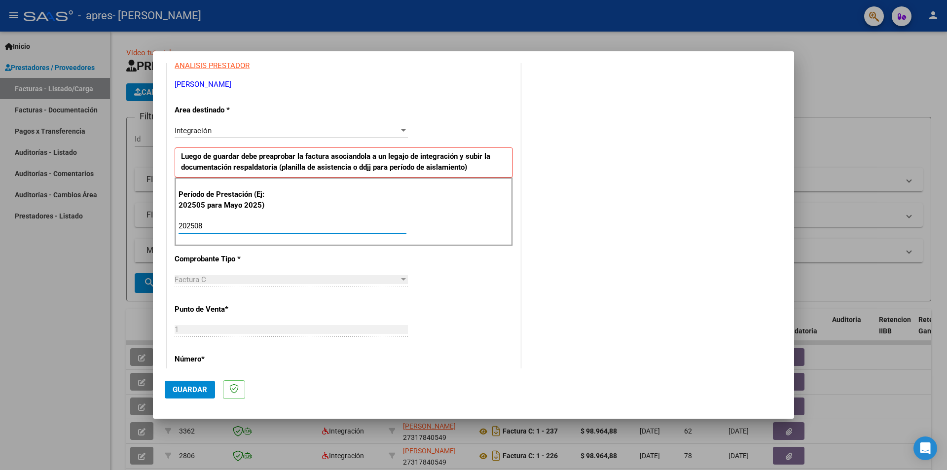
type input "202508"
click at [247, 276] on div "Factura C" at bounding box center [287, 279] width 224 height 9
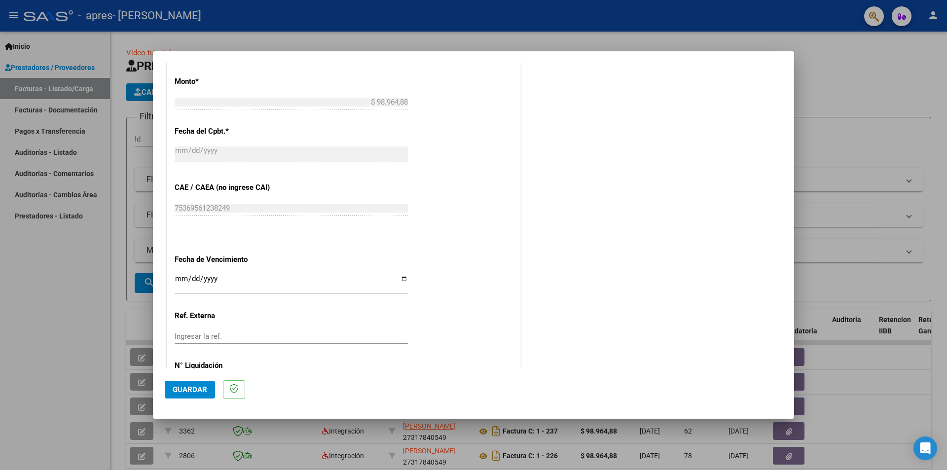
scroll to position [536, 0]
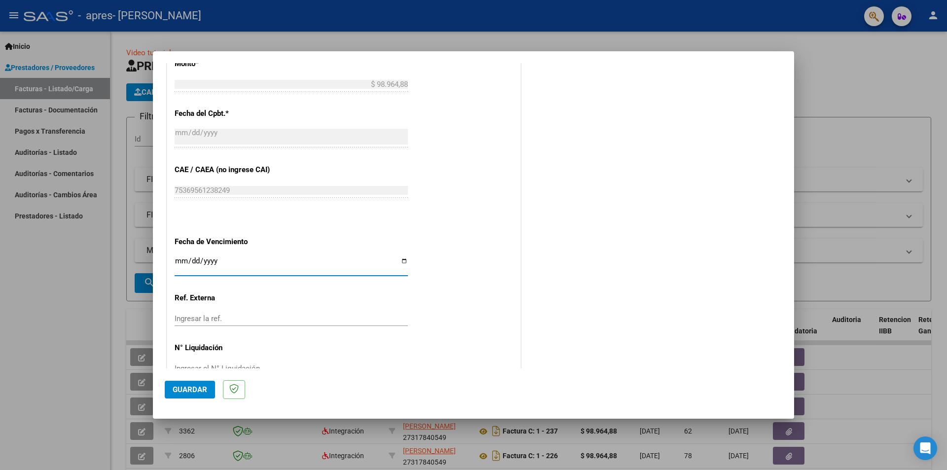
click at [400, 261] on input "Ingresar la fecha" at bounding box center [291, 265] width 233 height 16
click at [334, 243] on div "CUIT * 27-31784054-9 Ingresar CUIT ANALISIS PRESTADOR [PERSON_NAME] [PERSON_NAM…" at bounding box center [343, 21] width 353 height 742
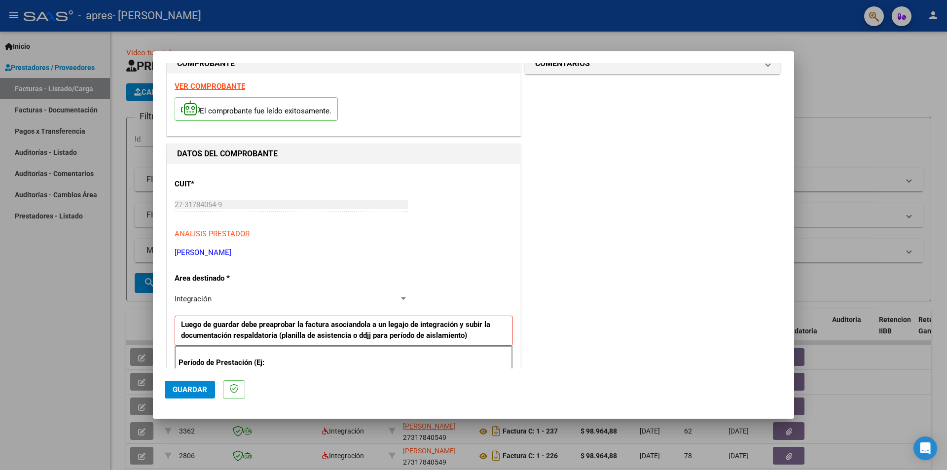
scroll to position [0, 0]
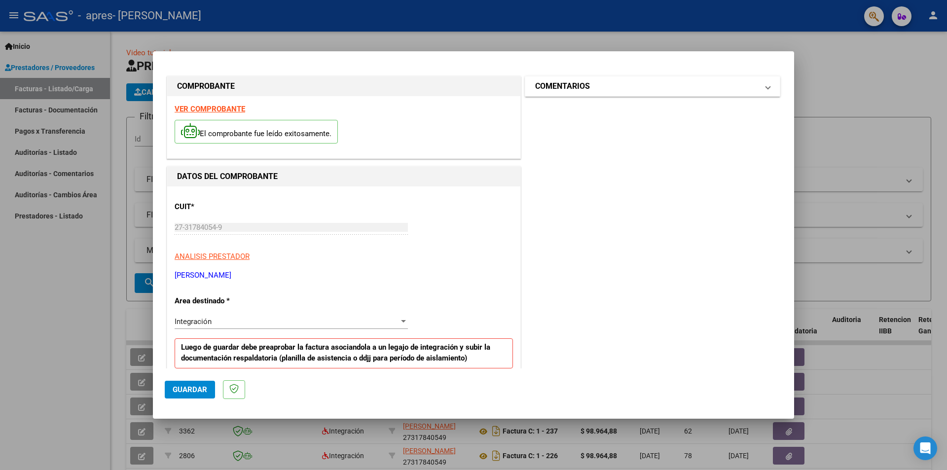
click at [618, 85] on mat-panel-title "COMENTARIOS" at bounding box center [646, 86] width 223 height 12
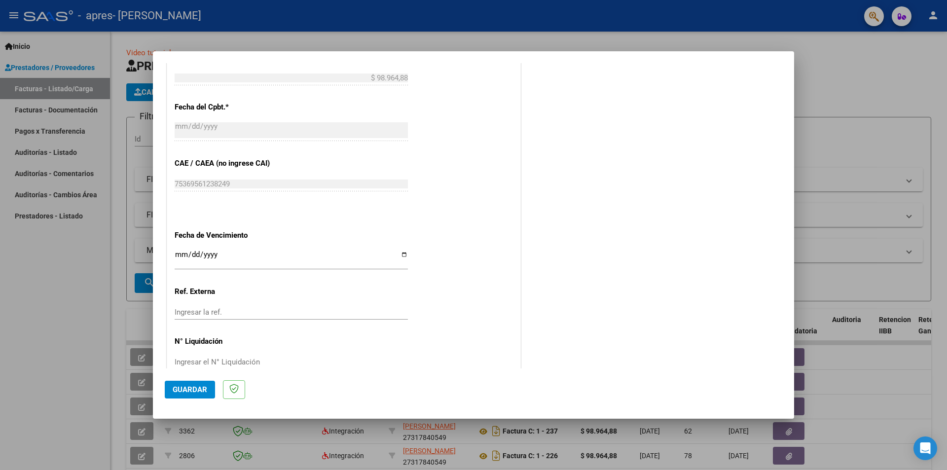
scroll to position [563, 0]
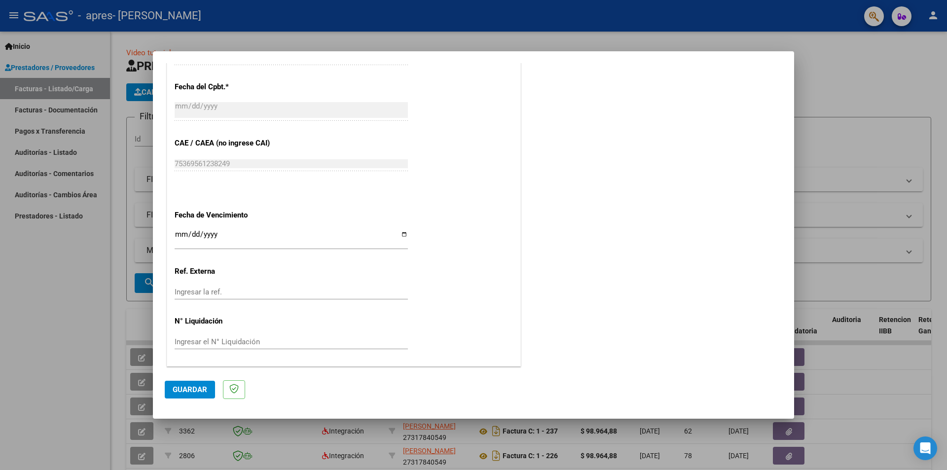
click at [196, 388] on span "Guardar" at bounding box center [190, 389] width 35 height 9
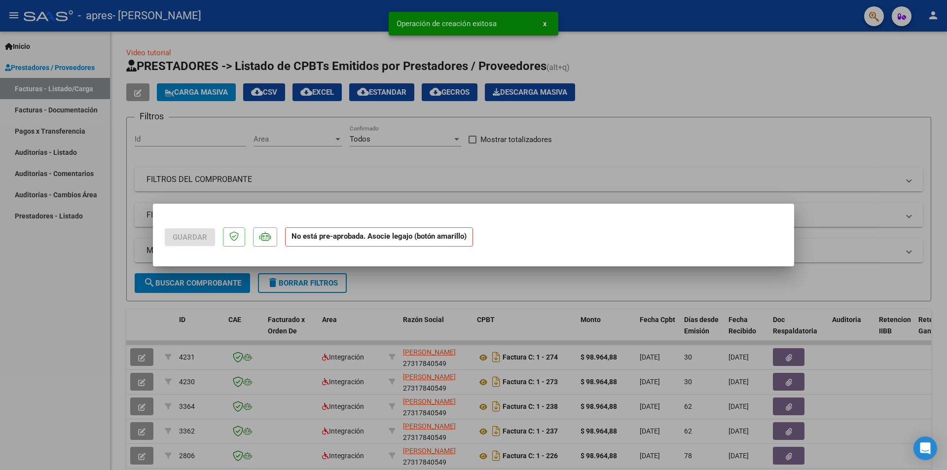
scroll to position [0, 0]
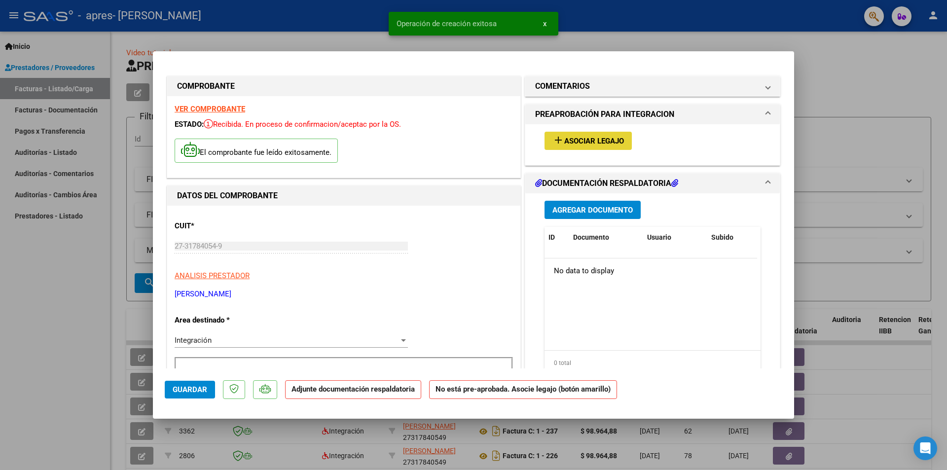
click at [607, 138] on span "Asociar Legajo" at bounding box center [594, 141] width 60 height 9
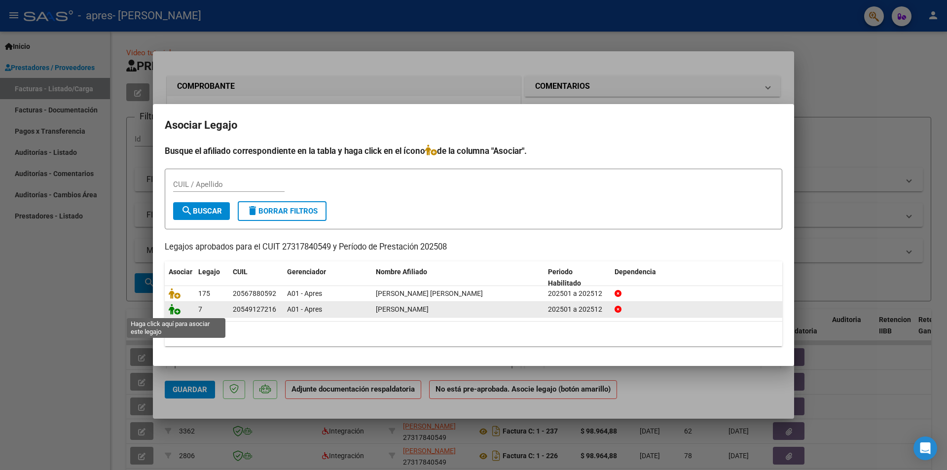
click at [175, 312] on icon at bounding box center [175, 309] width 12 height 11
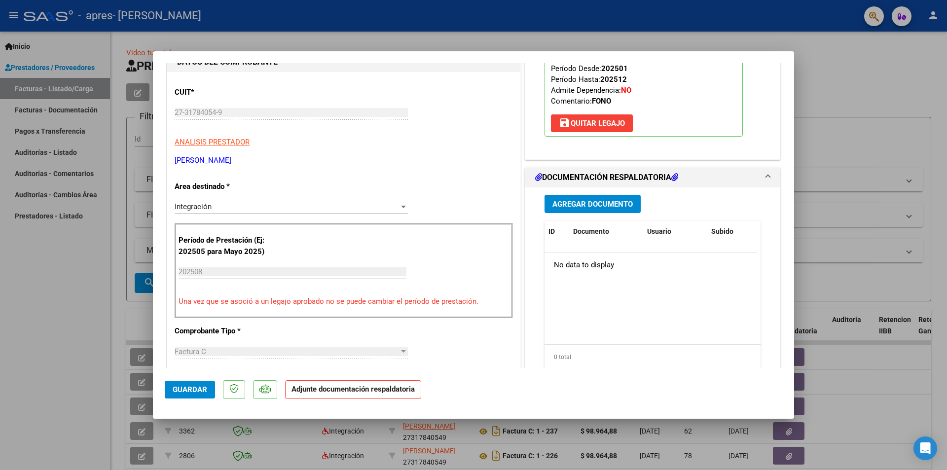
scroll to position [148, 0]
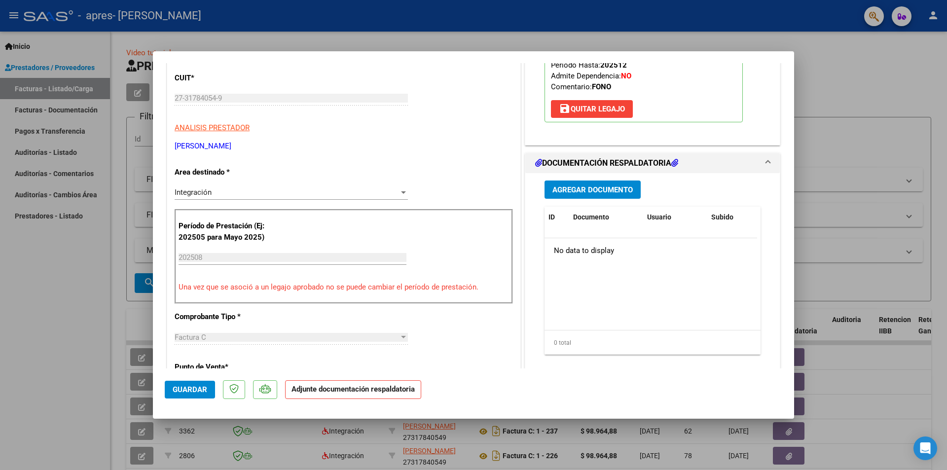
click at [590, 189] on span "Agregar Documento" at bounding box center [592, 189] width 80 height 9
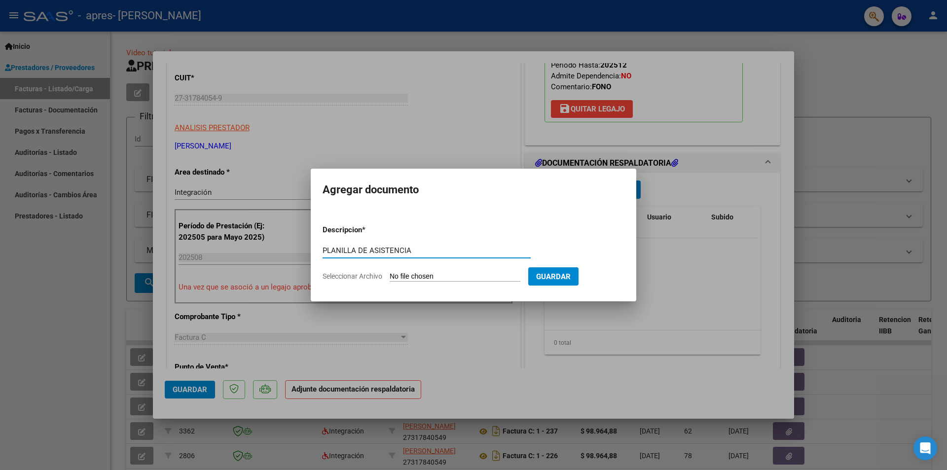
type input "PLANILLA DE ASISTENCIA"
click at [454, 275] on input "Seleccionar Archivo" at bounding box center [455, 276] width 131 height 9
type input "C:\fakepath\plan [PERSON_NAME].pdf"
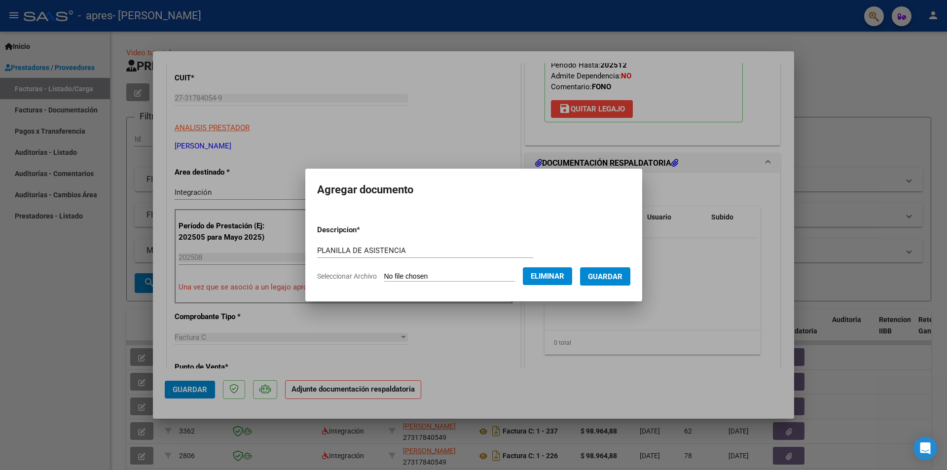
click at [606, 274] on span "Guardar" at bounding box center [605, 276] width 35 height 9
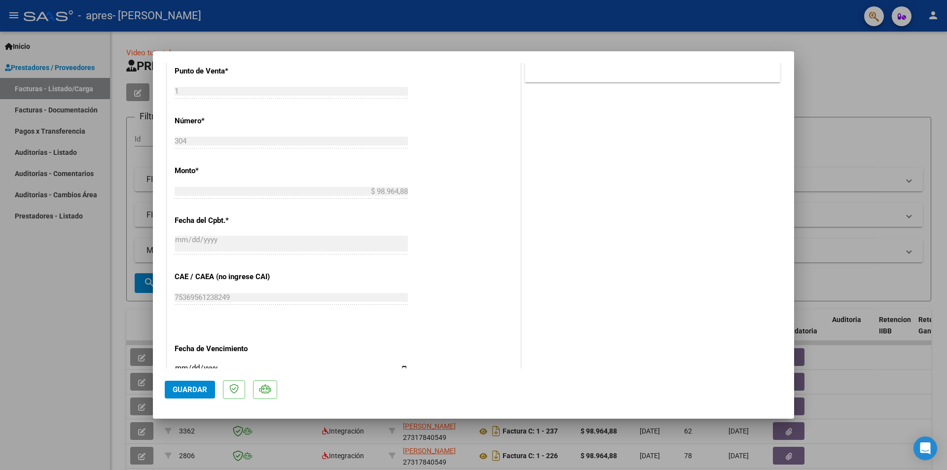
scroll to position [577, 0]
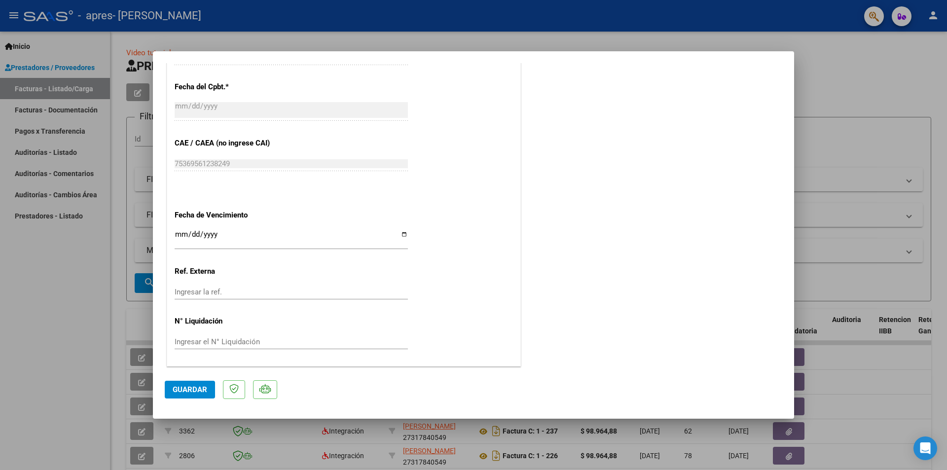
click at [198, 389] on span "Guardar" at bounding box center [190, 389] width 35 height 9
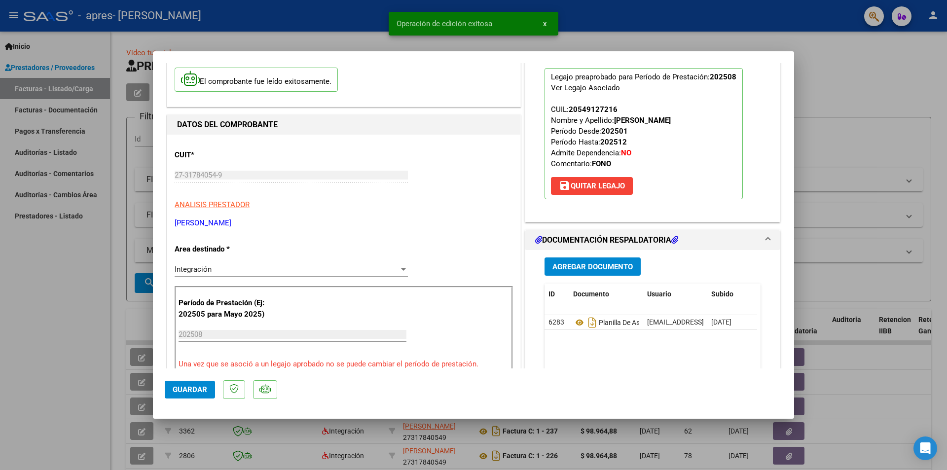
scroll to position [0, 0]
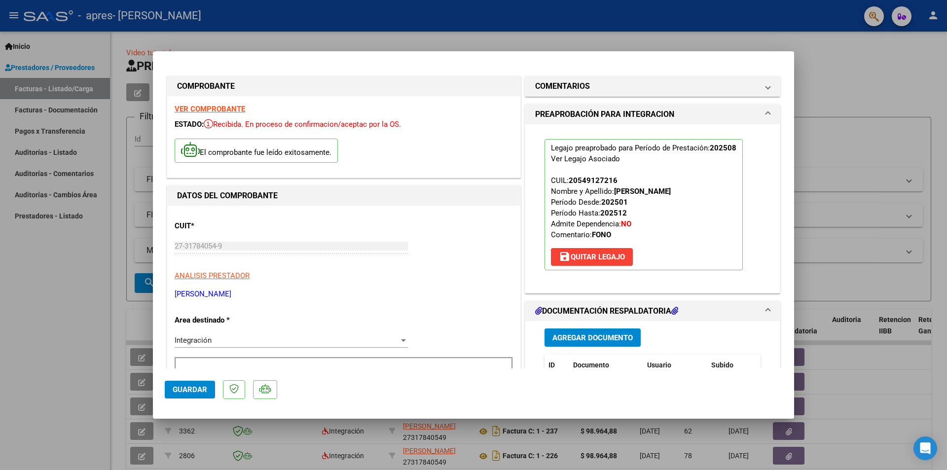
click at [194, 152] on icon at bounding box center [190, 149] width 19 height 15
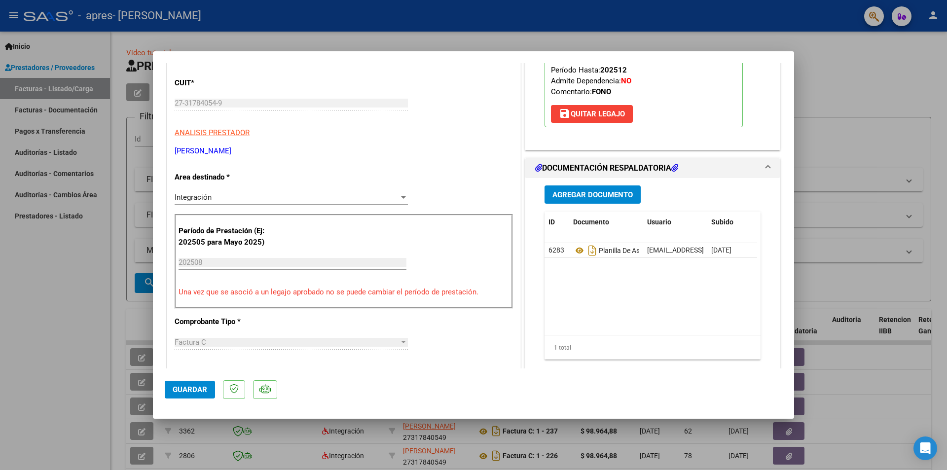
scroll to position [148, 0]
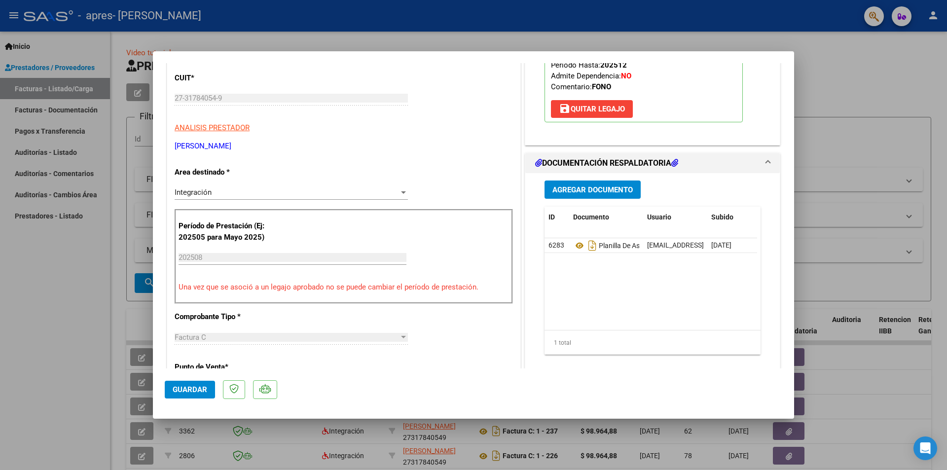
click at [198, 390] on span "Guardar" at bounding box center [190, 389] width 35 height 9
click at [115, 195] on div at bounding box center [473, 235] width 947 height 470
type input "$ 0,00"
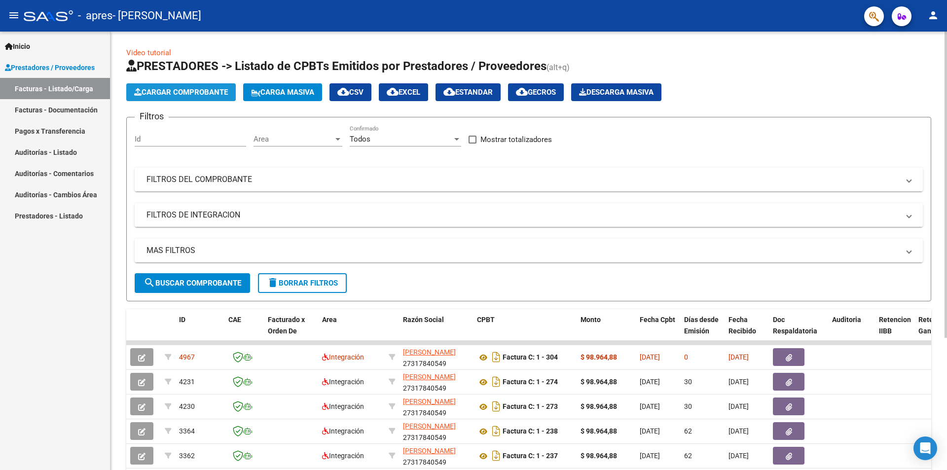
click at [174, 88] on span "Cargar Comprobante" at bounding box center [181, 92] width 94 height 9
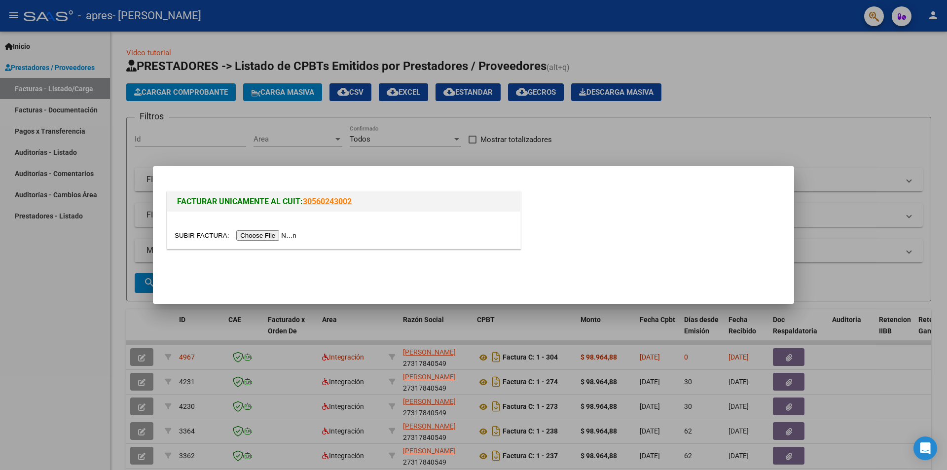
click at [282, 233] on input "file" at bounding box center [237, 235] width 125 height 10
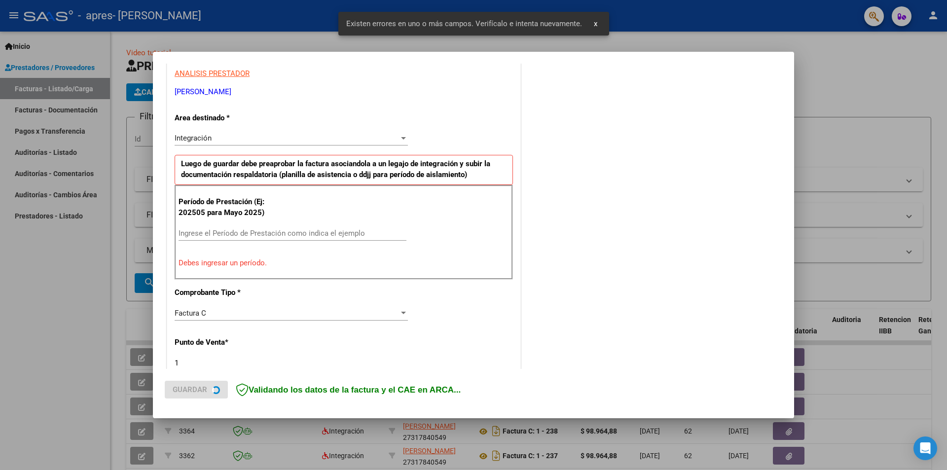
scroll to position [191, 0]
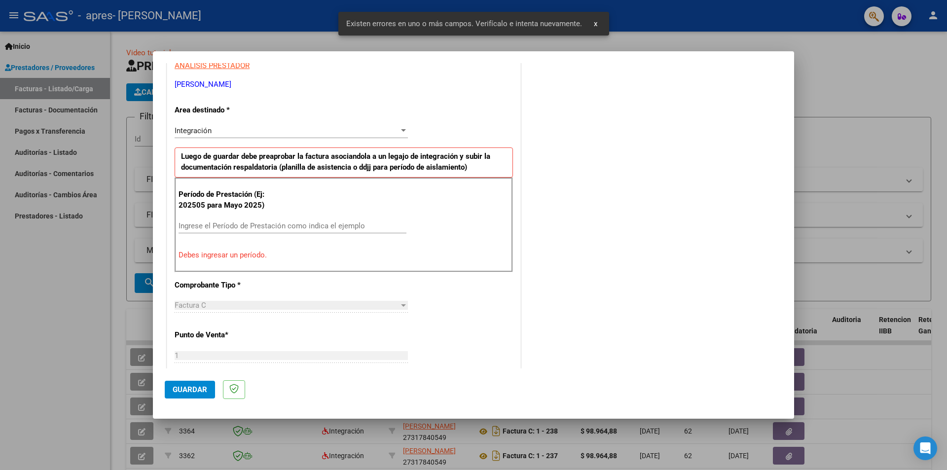
click at [313, 220] on div "Ingrese el Período de Prestación como indica el ejemplo" at bounding box center [293, 225] width 228 height 15
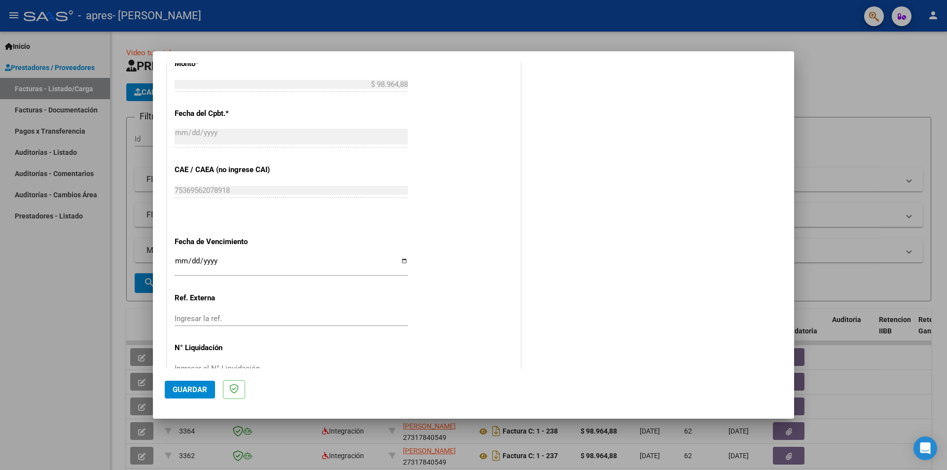
scroll to position [563, 0]
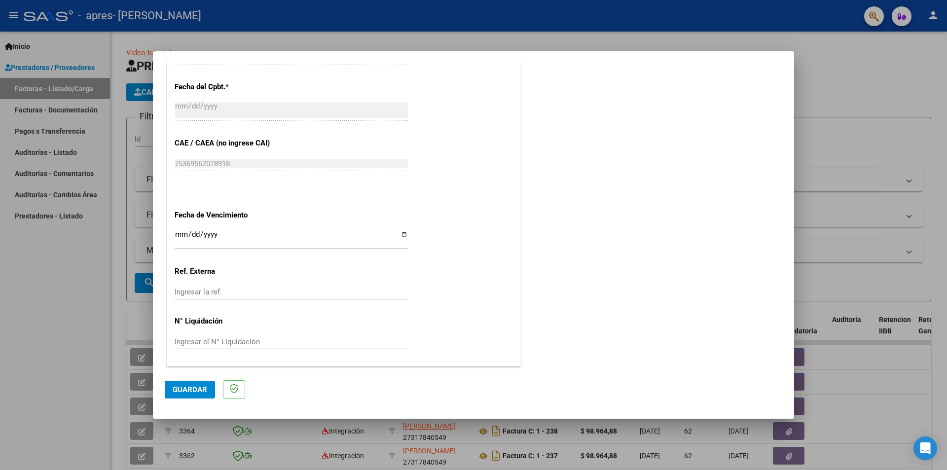
type input "202508"
click at [191, 389] on span "Guardar" at bounding box center [190, 389] width 35 height 9
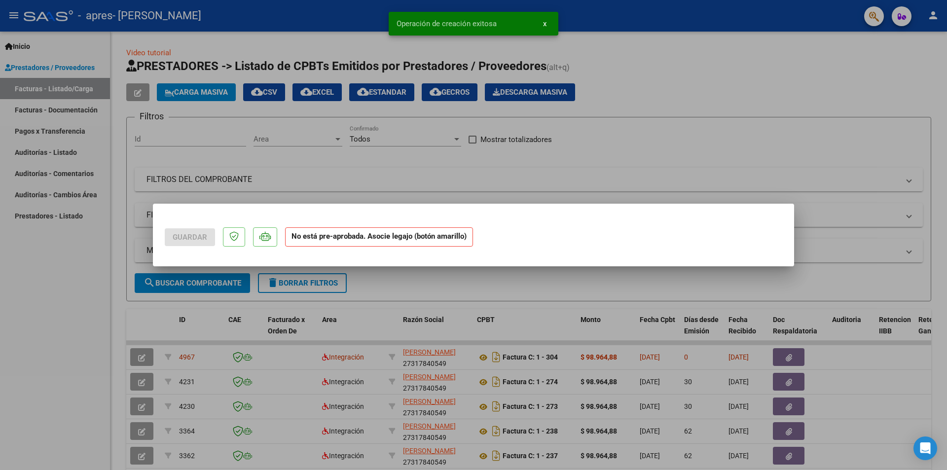
scroll to position [0, 0]
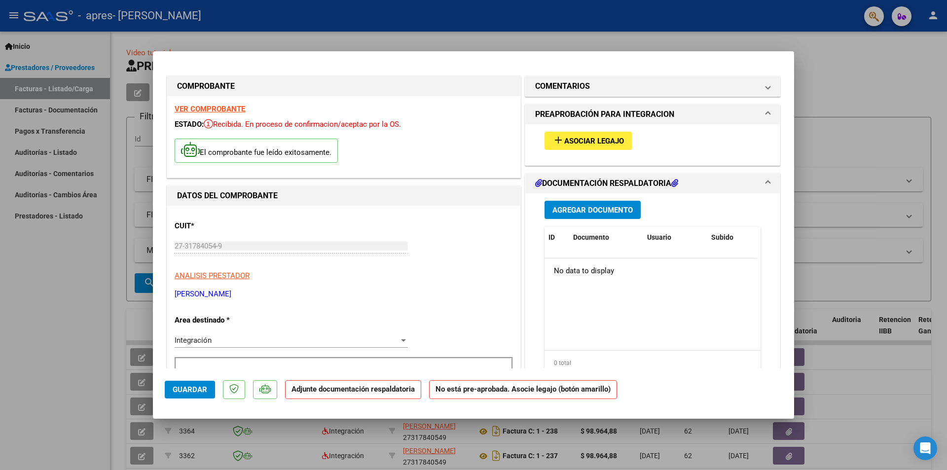
click at [607, 138] on span "Asociar Legajo" at bounding box center [594, 141] width 60 height 9
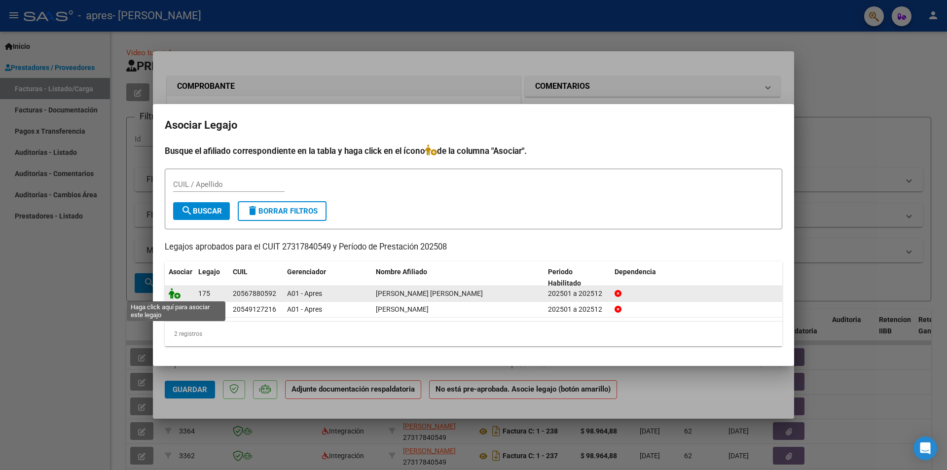
click at [172, 291] on icon at bounding box center [175, 293] width 12 height 11
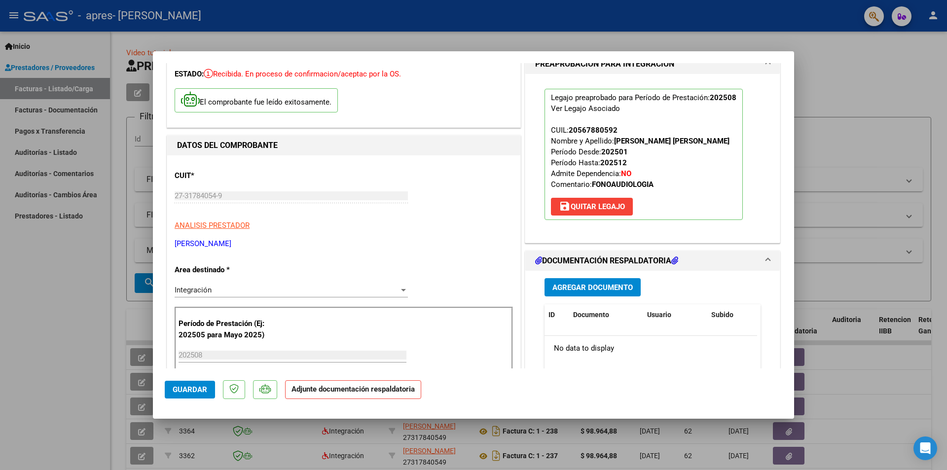
scroll to position [99, 0]
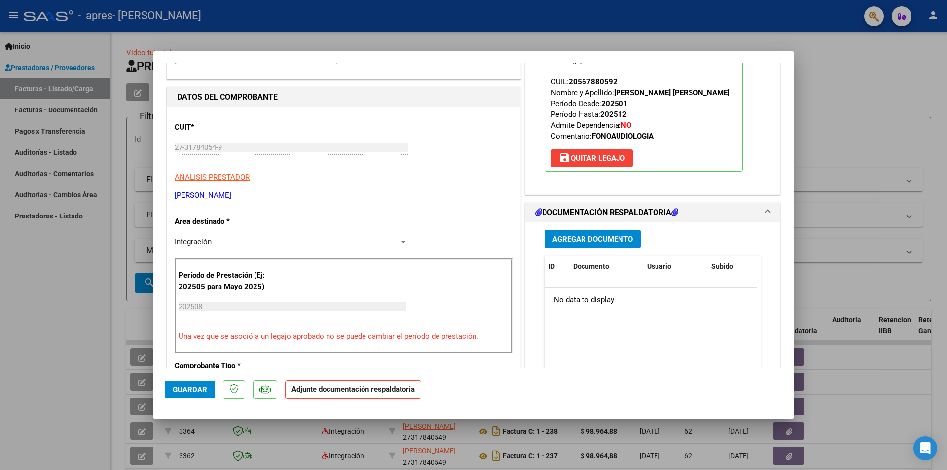
click at [583, 237] on span "Agregar Documento" at bounding box center [592, 239] width 80 height 9
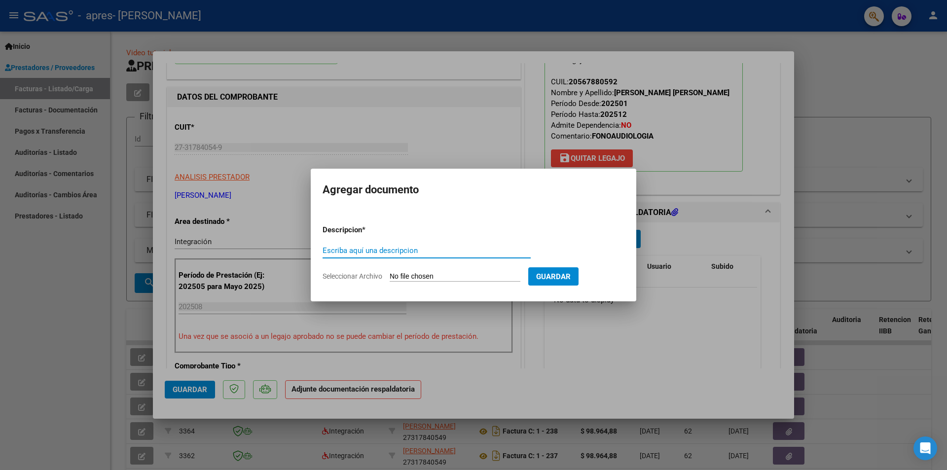
click at [416, 276] on input "Seleccionar Archivo" at bounding box center [455, 276] width 131 height 9
click at [359, 249] on input "Escriba aquí una descripcion" at bounding box center [427, 250] width 208 height 9
type input "PLANILLA ASISTENCIA AGOSTO"
click at [406, 273] on input "Seleccionar Archivo" at bounding box center [455, 276] width 131 height 9
type input "C:\fakepath\Planilla agosto [PERSON_NAME] .pdf"
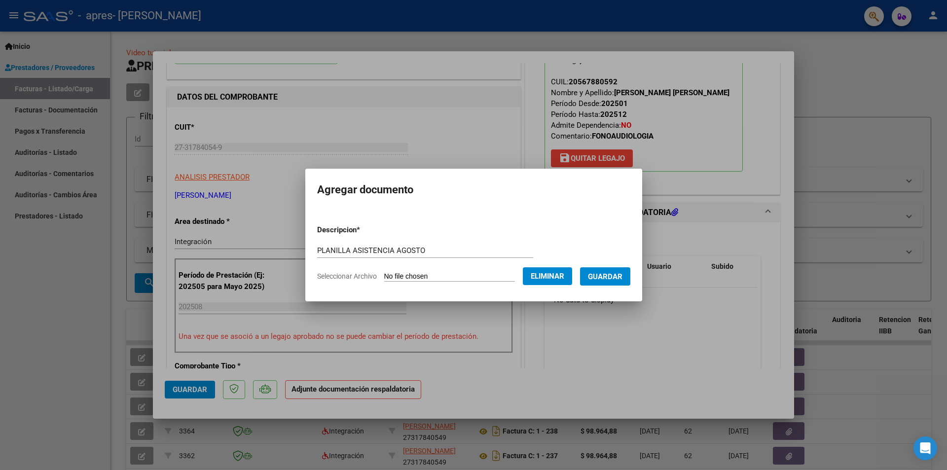
click at [612, 275] on span "Guardar" at bounding box center [605, 276] width 35 height 9
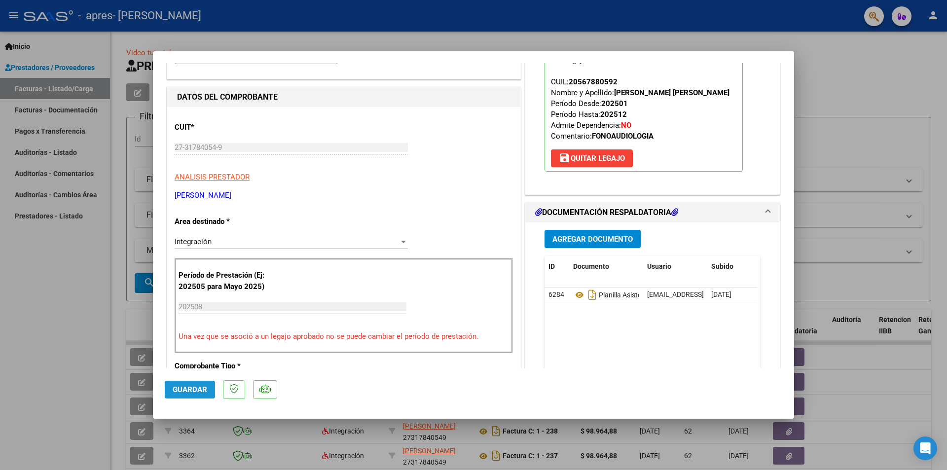
click at [178, 387] on span "Guardar" at bounding box center [190, 389] width 35 height 9
click at [636, 38] on div at bounding box center [473, 235] width 947 height 470
type input "$ 0,00"
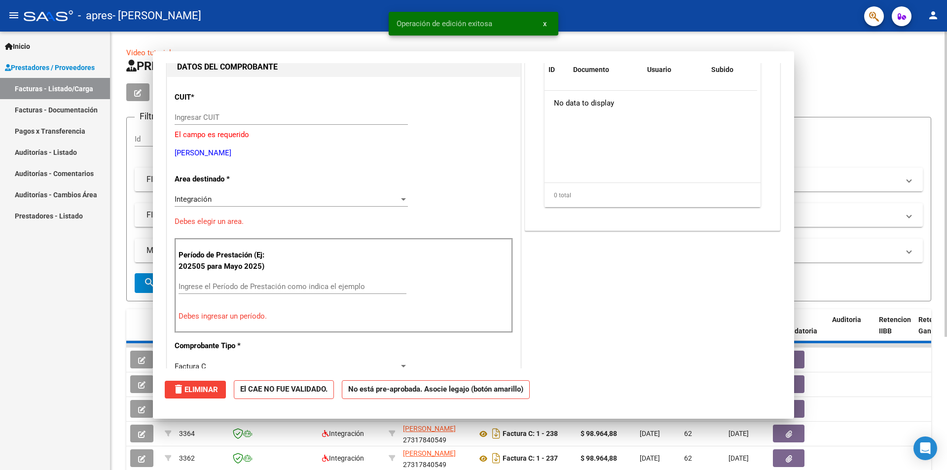
scroll to position [105, 0]
